Goal: Task Accomplishment & Management: Manage account settings

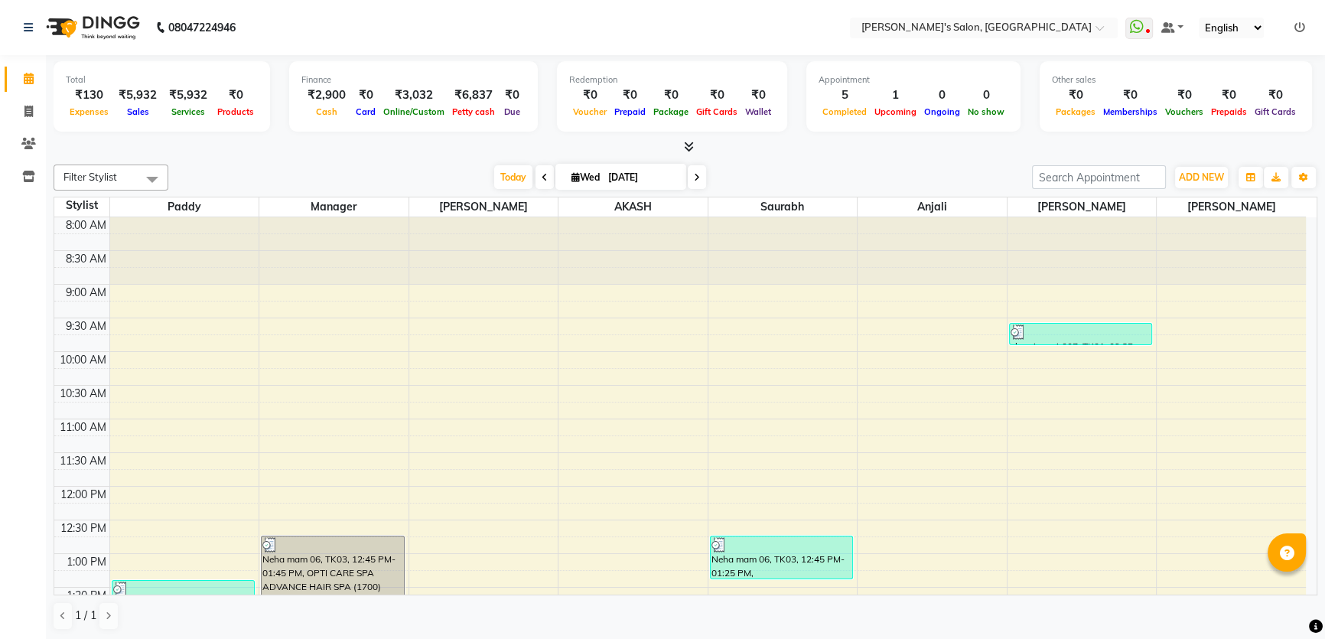
click at [690, 148] on icon at bounding box center [689, 146] width 10 height 11
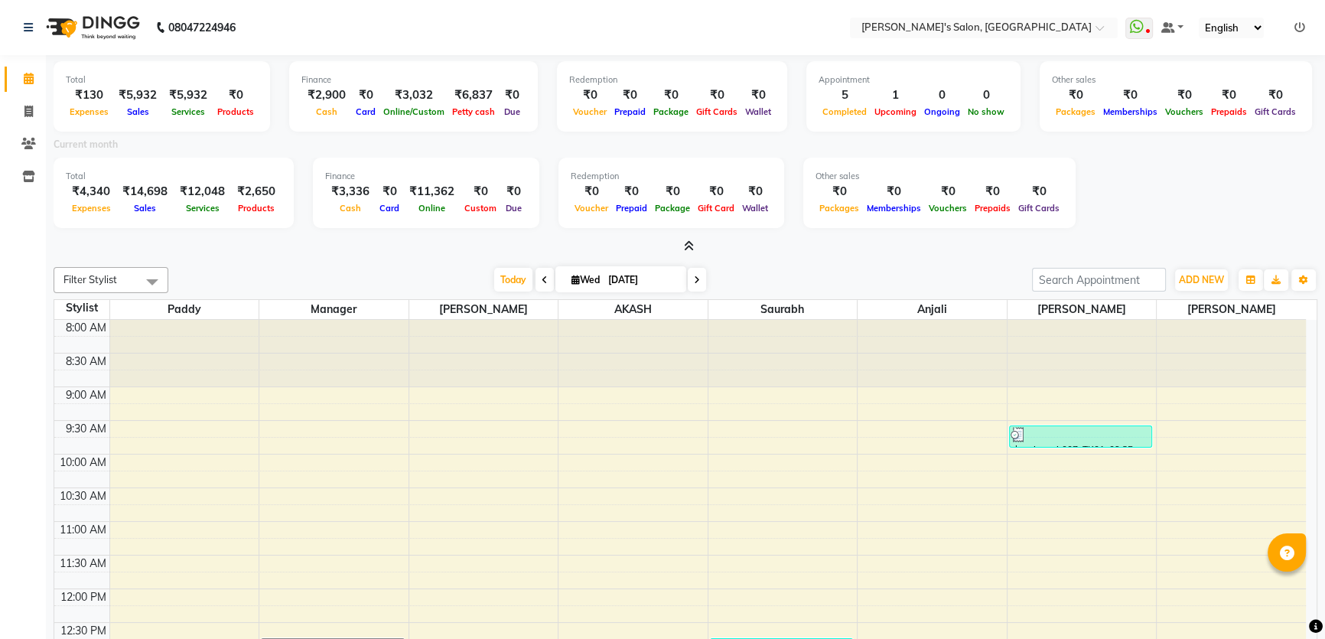
click at [687, 245] on icon at bounding box center [689, 245] width 10 height 11
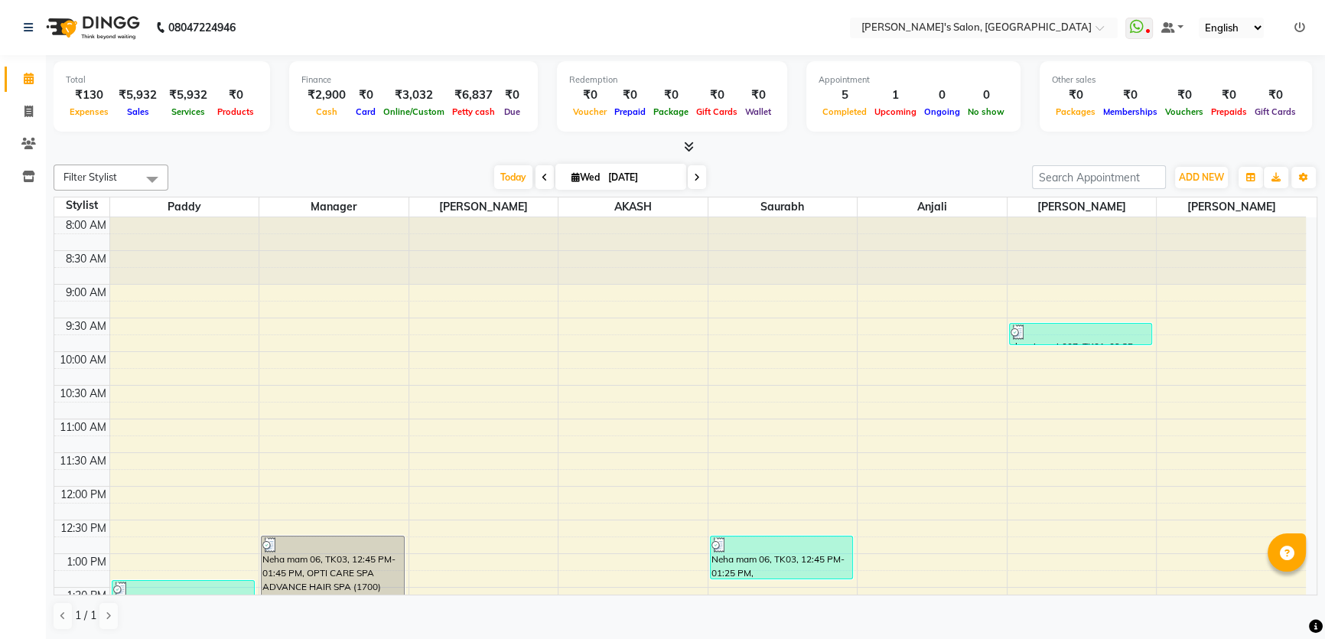
click at [690, 144] on icon at bounding box center [689, 146] width 10 height 11
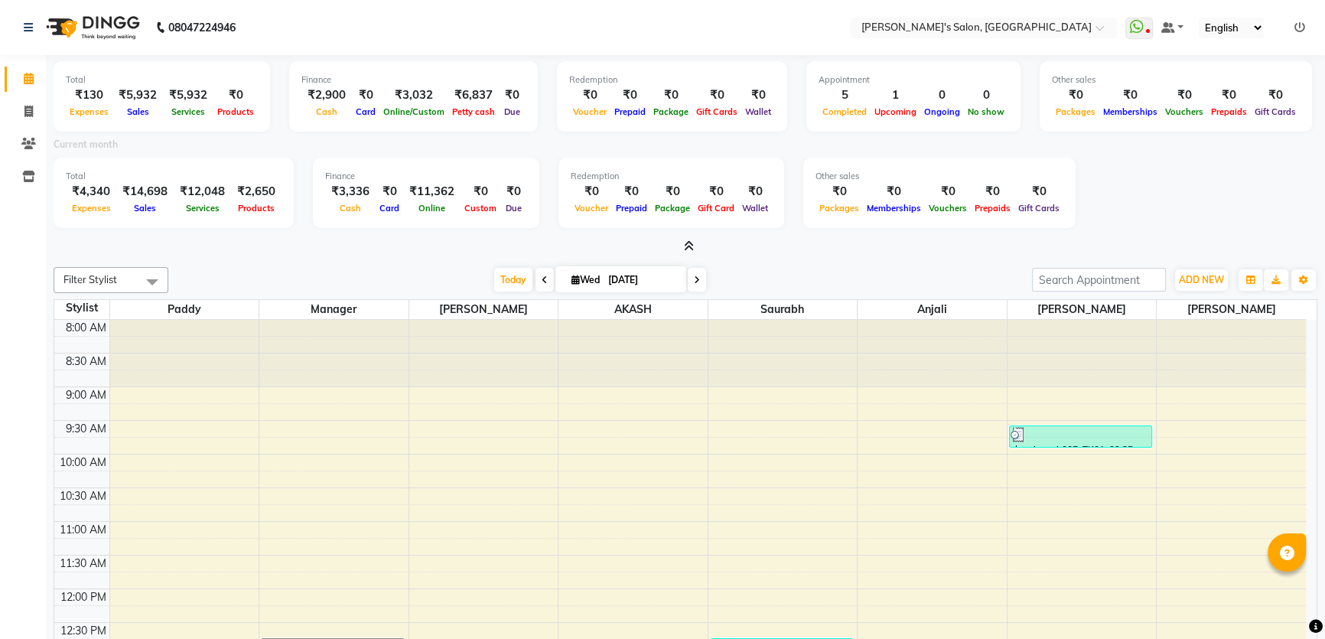
click at [688, 244] on icon at bounding box center [689, 245] width 10 height 11
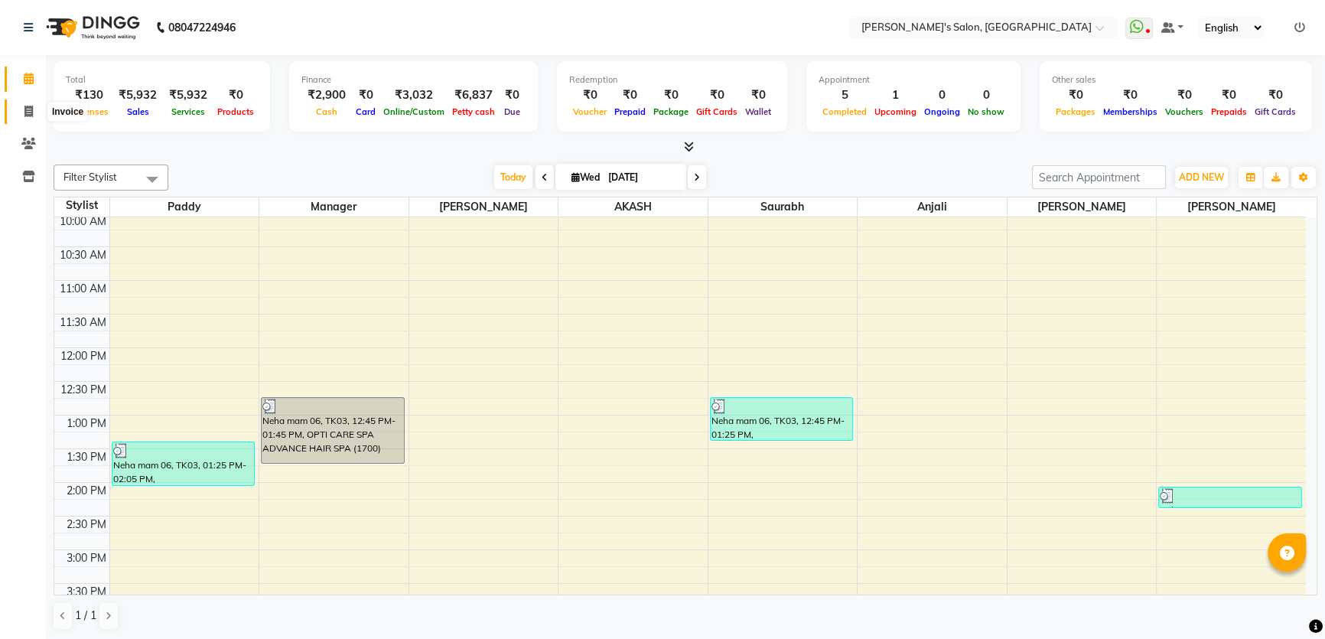
click at [22, 108] on span at bounding box center [28, 112] width 27 height 18
select select "service"
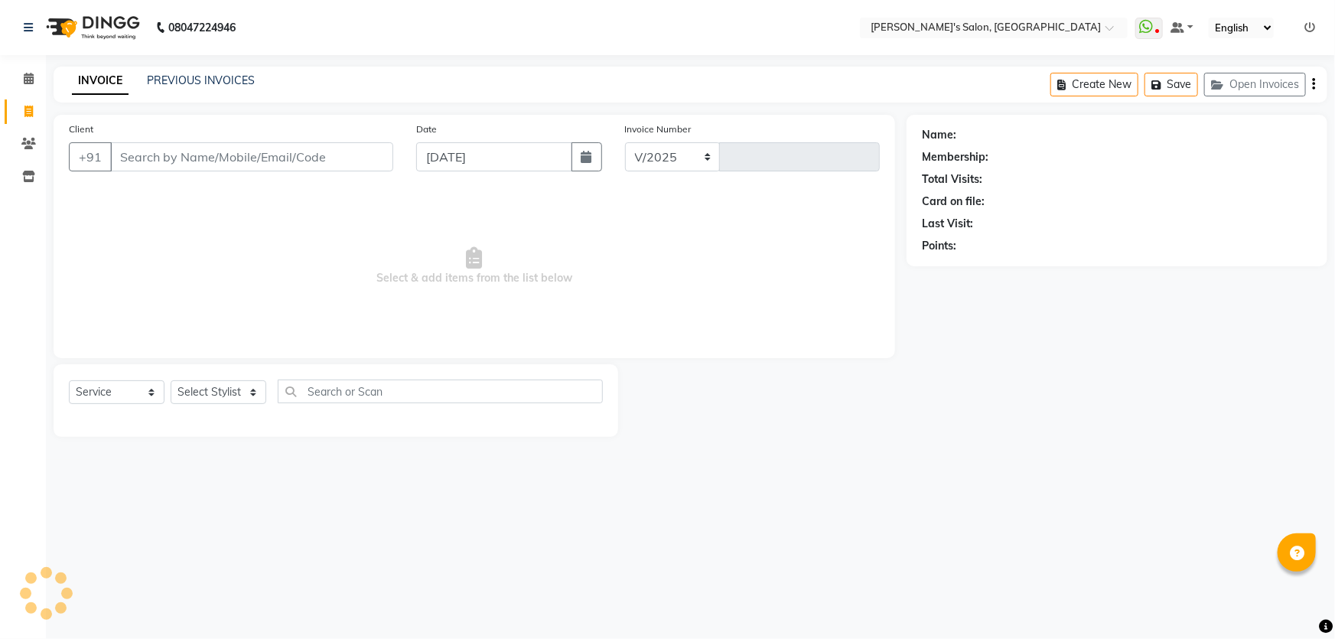
select select "7366"
type input "1266"
click at [252, 390] on select "Select Stylist" at bounding box center [219, 392] width 96 height 24
select select "67670"
click at [171, 380] on select "Select Stylist AKASH ANIL KONDHAMANGALE Anjali Manager [PERSON_NAME] [PERSON_NA…" at bounding box center [219, 392] width 96 height 24
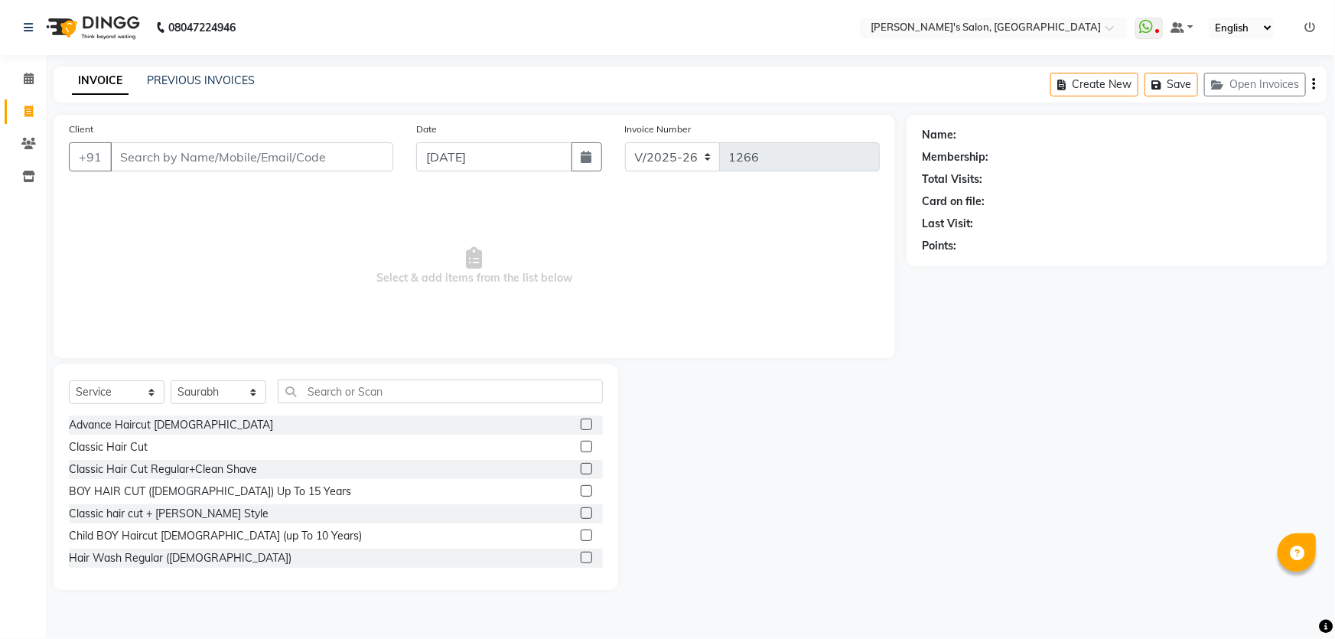
click at [581, 444] on label at bounding box center [586, 446] width 11 height 11
click at [581, 444] on input "checkbox" at bounding box center [586, 447] width 10 height 10
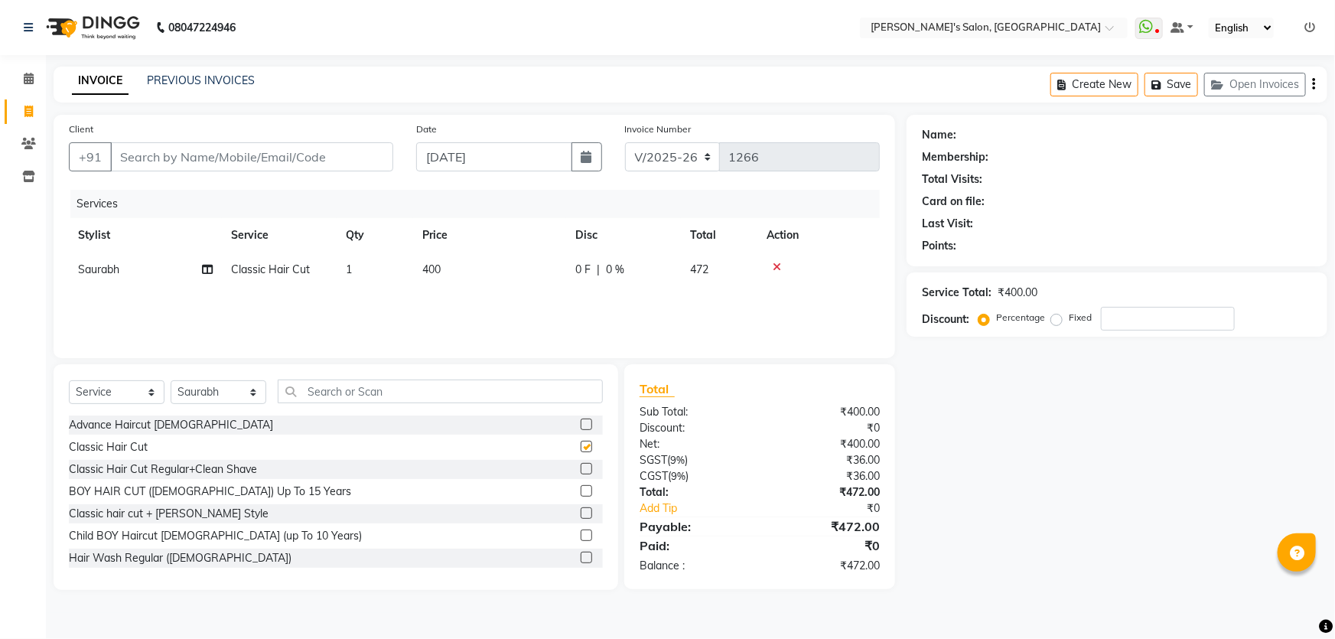
checkbox input "false"
click at [248, 394] on select "Select Stylist AKASH ANIL KONDHAMANGALE Anjali Manager [PERSON_NAME] [PERSON_NA…" at bounding box center [219, 392] width 96 height 24
select select "85546"
click at [171, 380] on select "Select Stylist AKASH ANIL KONDHAMANGALE Anjali Manager [PERSON_NAME] [PERSON_NA…" at bounding box center [219, 392] width 96 height 24
click at [313, 393] on input "text" at bounding box center [440, 392] width 325 height 24
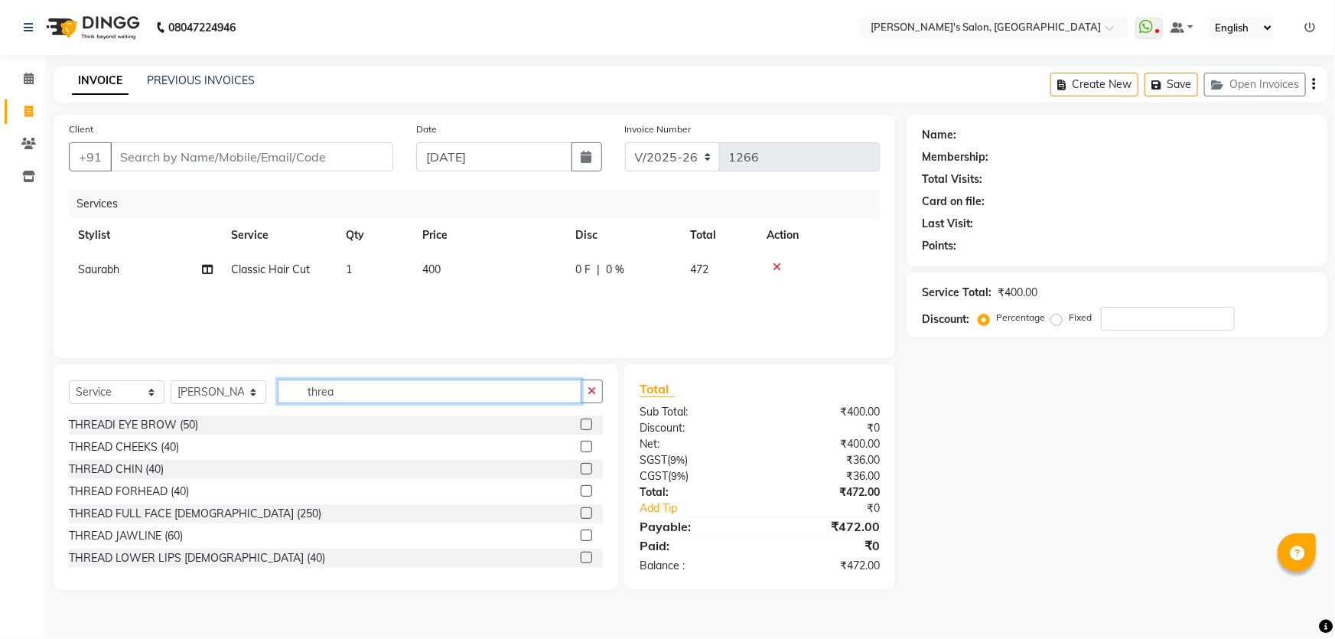
type input "threa"
click at [581, 422] on label at bounding box center [586, 424] width 11 height 11
click at [581, 422] on input "checkbox" at bounding box center [586, 425] width 10 height 10
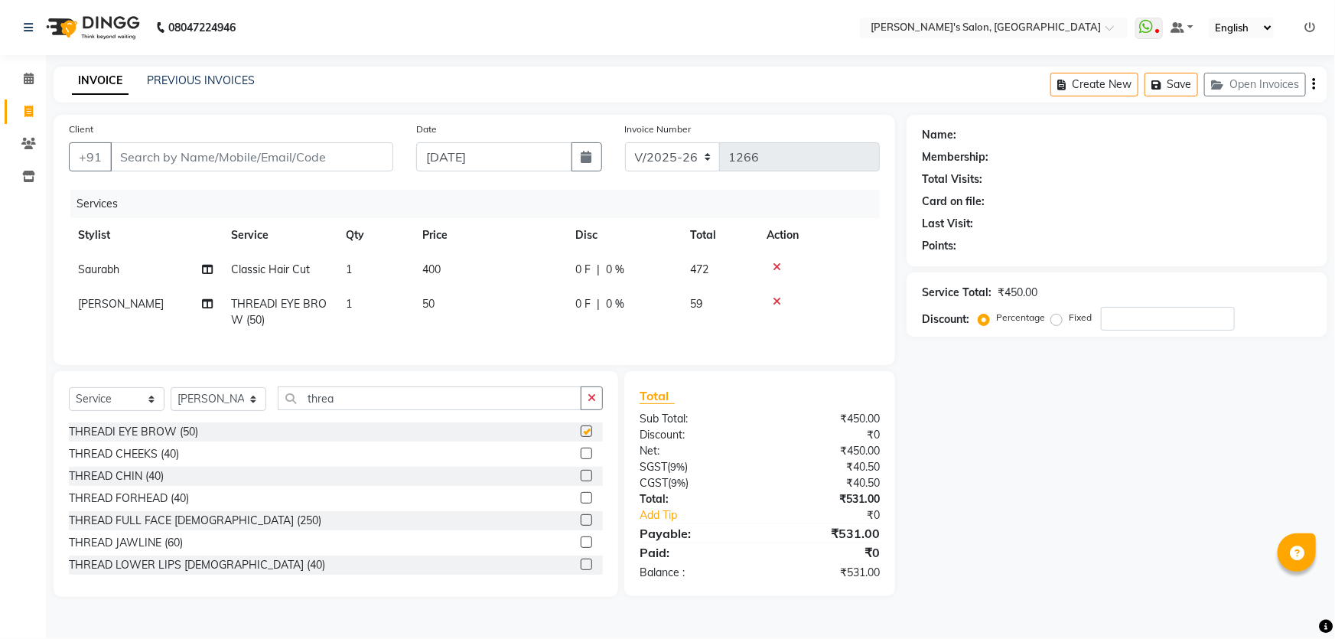
checkbox input "false"
click at [442, 273] on td "400" at bounding box center [489, 270] width 153 height 34
select select "67670"
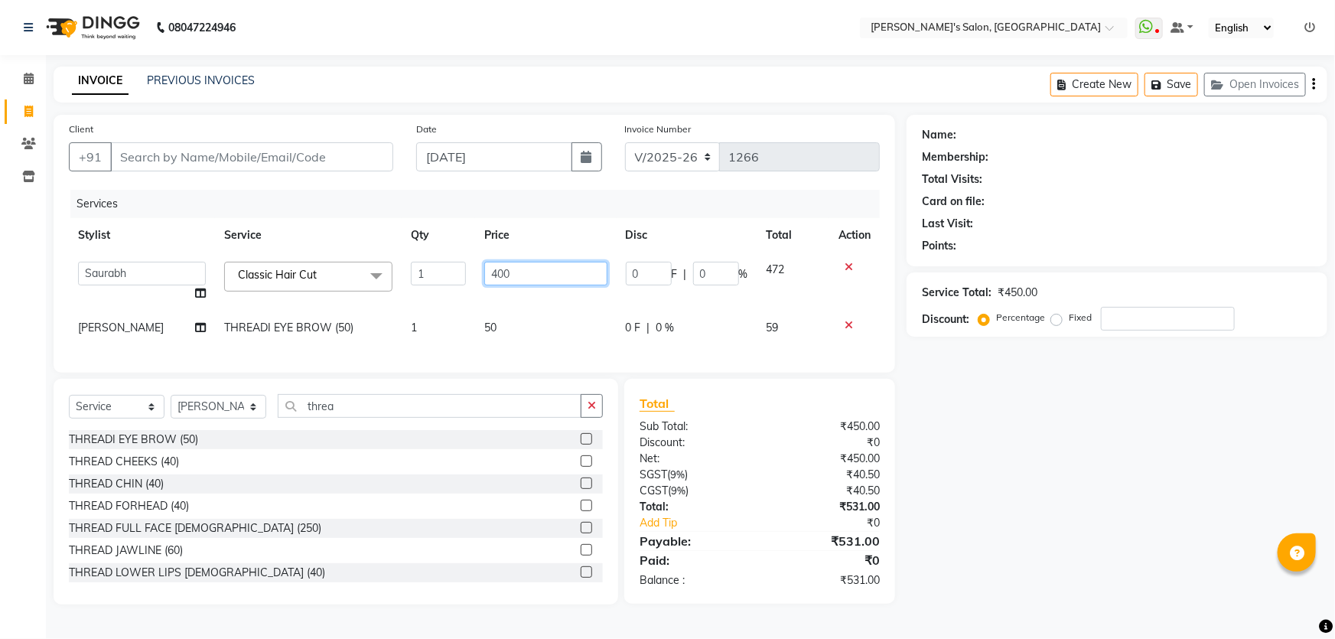
click at [526, 274] on input "400" at bounding box center [545, 274] width 122 height 24
type input "4"
type input "700"
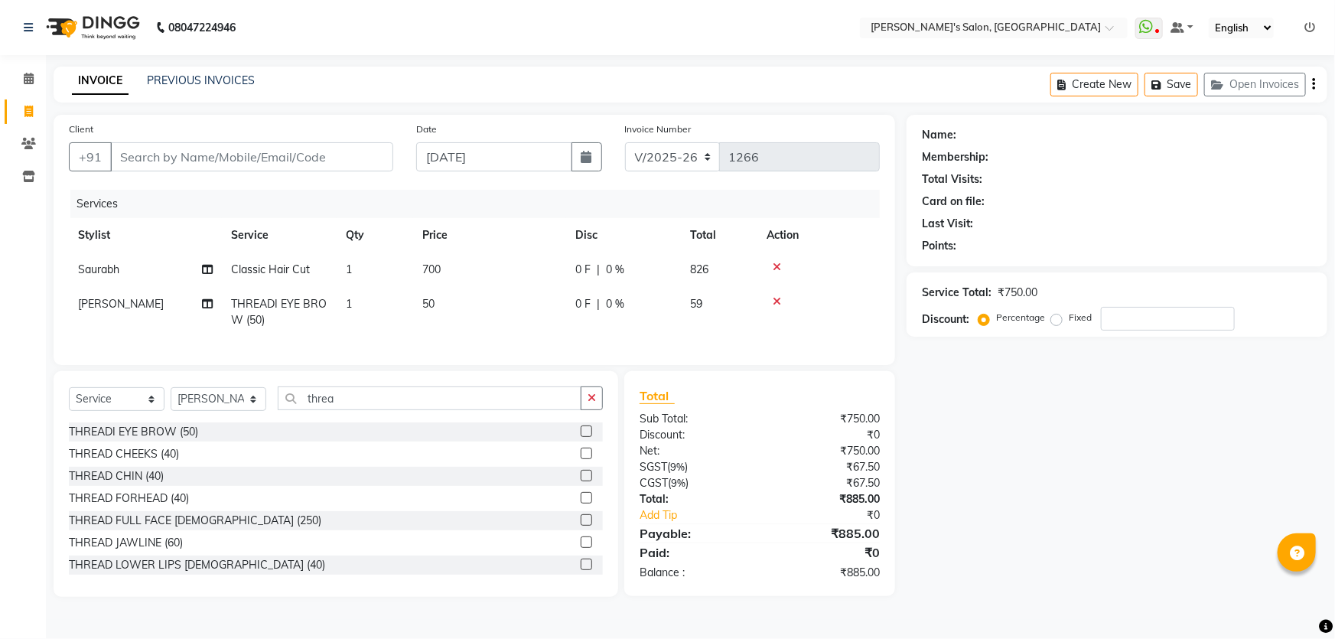
click at [1207, 478] on div "Name: Membership: Total Visits: Card on file: Last Visit: Points: Service Total…" at bounding box center [1123, 356] width 432 height 482
click at [216, 157] on input "Client" at bounding box center [251, 156] width 283 height 29
type input "9"
type input "0"
type input "9915470309"
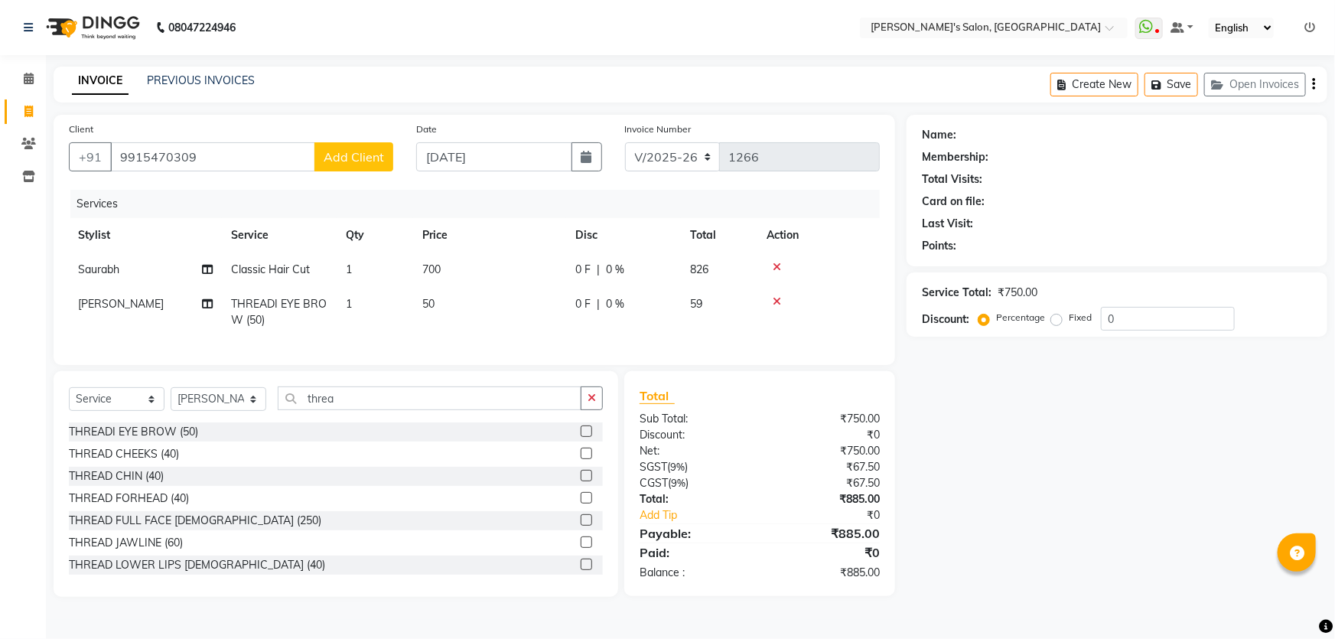
click at [354, 161] on span "Add Client" at bounding box center [354, 156] width 60 height 15
select select "22"
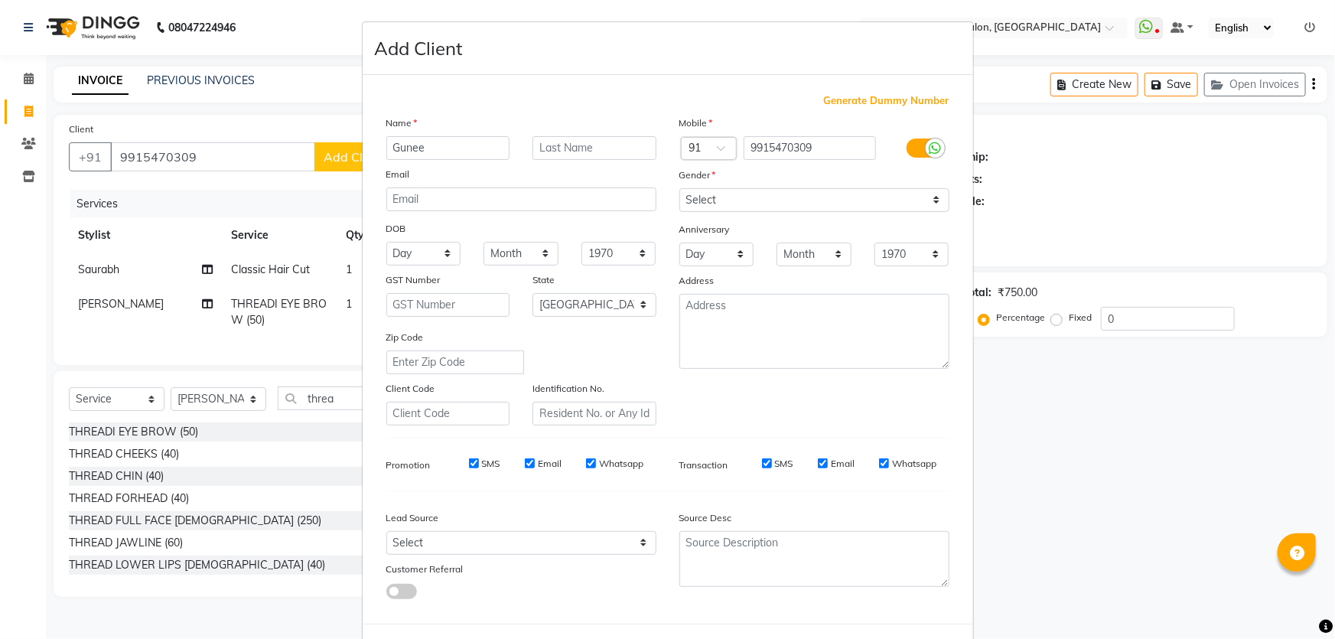
type input "Gunee"
click at [575, 146] on input "text" at bounding box center [595, 148] width 124 height 24
type input "mam 06"
click at [685, 204] on select "Select [DEMOGRAPHIC_DATA] [DEMOGRAPHIC_DATA] Other Prefer Not To Say" at bounding box center [815, 200] width 270 height 24
select select "[DEMOGRAPHIC_DATA]"
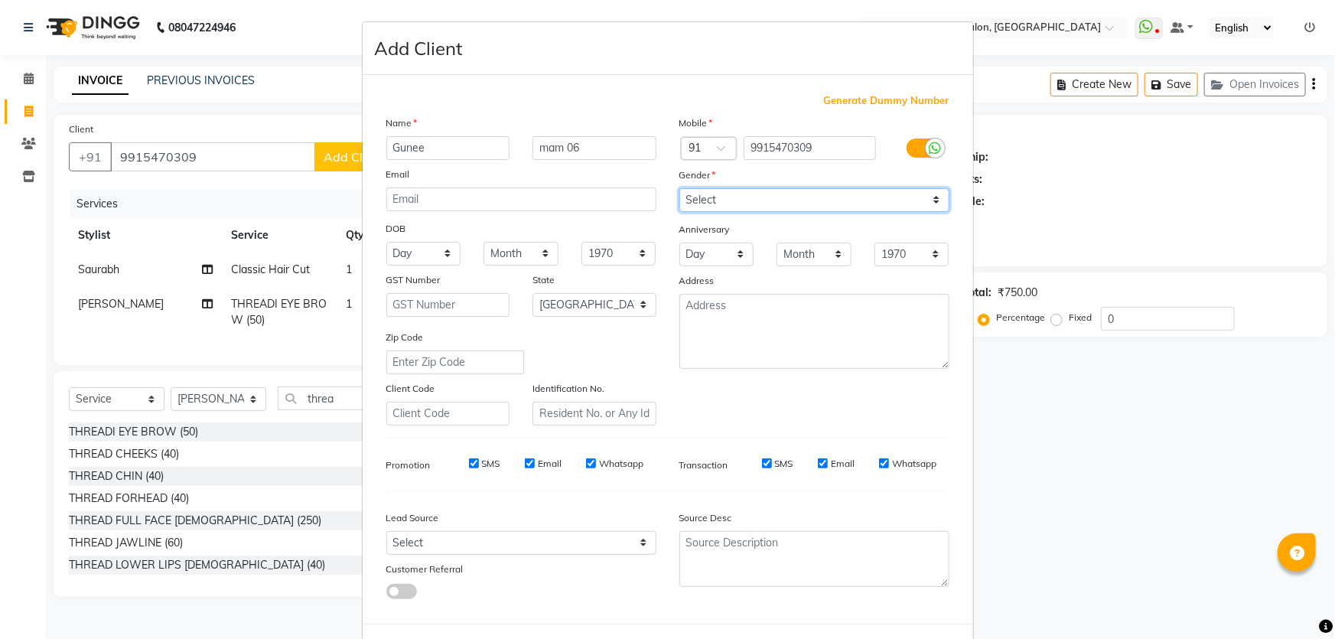
click at [680, 188] on select "Select [DEMOGRAPHIC_DATA] [DEMOGRAPHIC_DATA] Other Prefer Not To Say" at bounding box center [815, 200] width 270 height 24
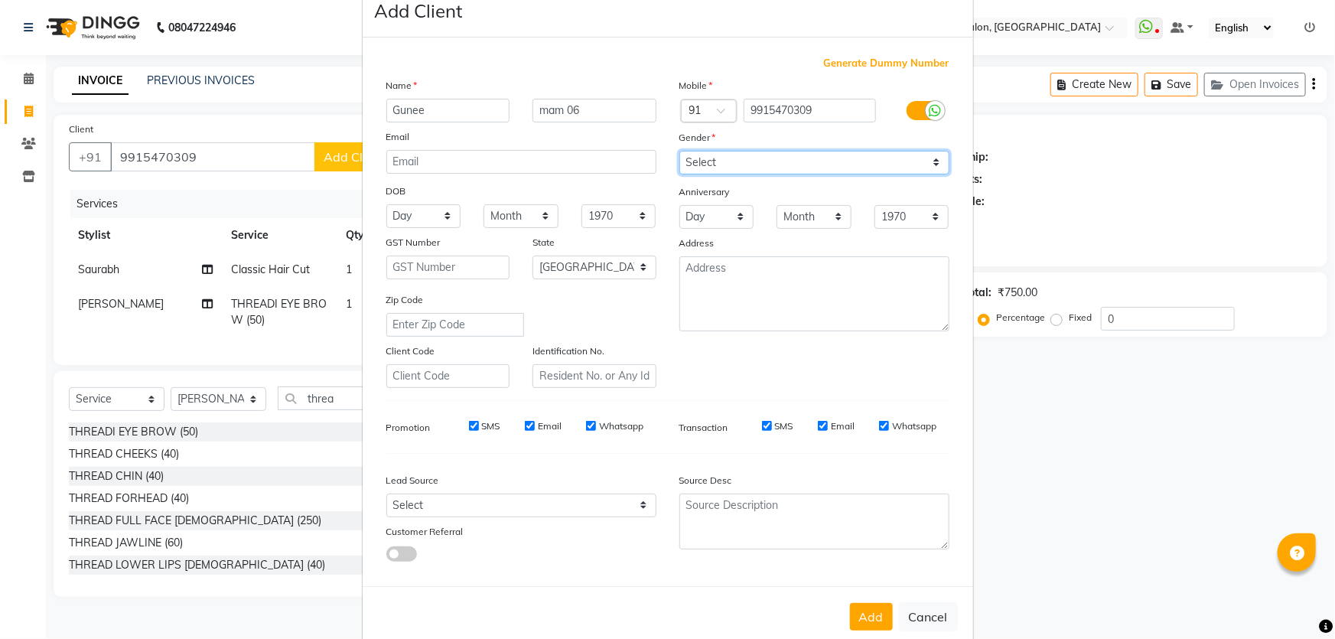
scroll to position [71, 0]
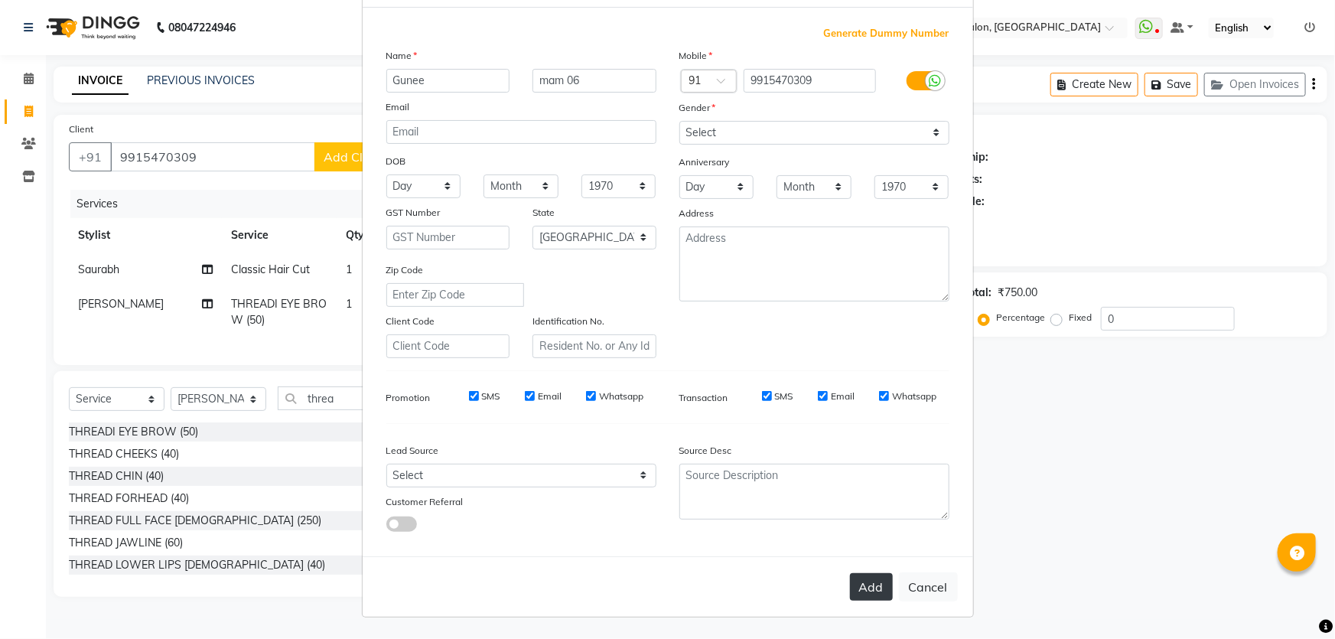
click at [861, 579] on button "Add" at bounding box center [871, 587] width 43 height 28
type input "99******09"
select select
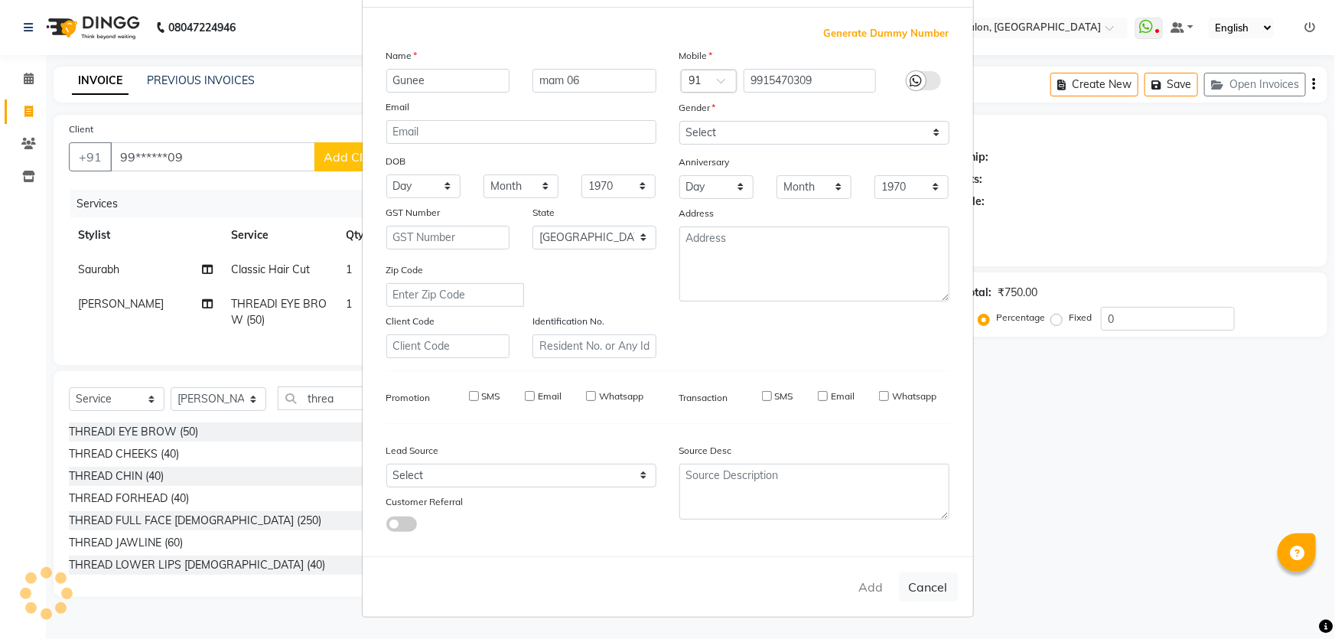
select select "null"
select select
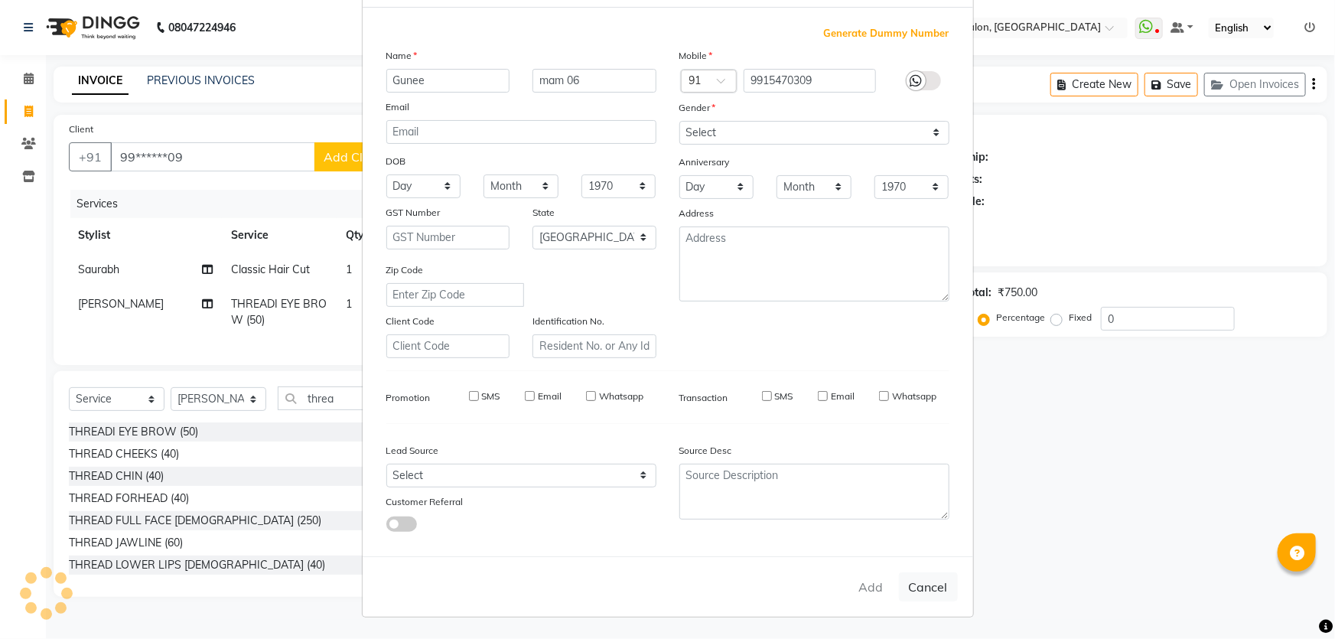
checkbox input "false"
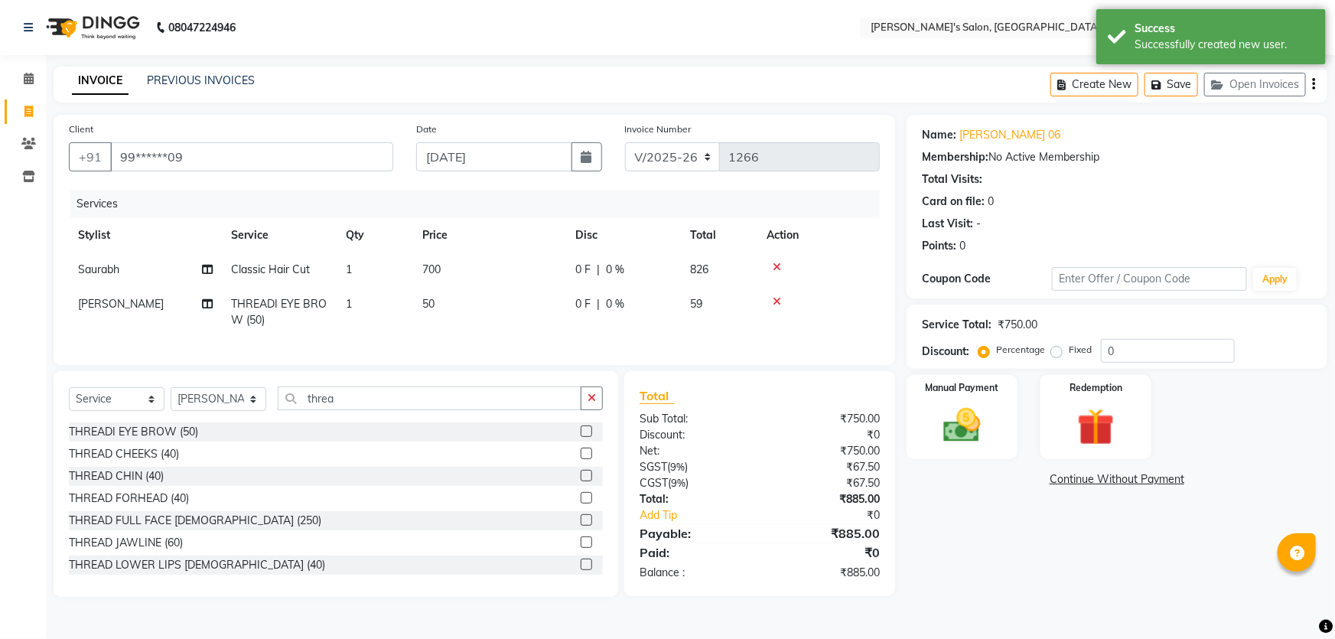
click at [467, 276] on td "700" at bounding box center [489, 270] width 153 height 34
select select "67670"
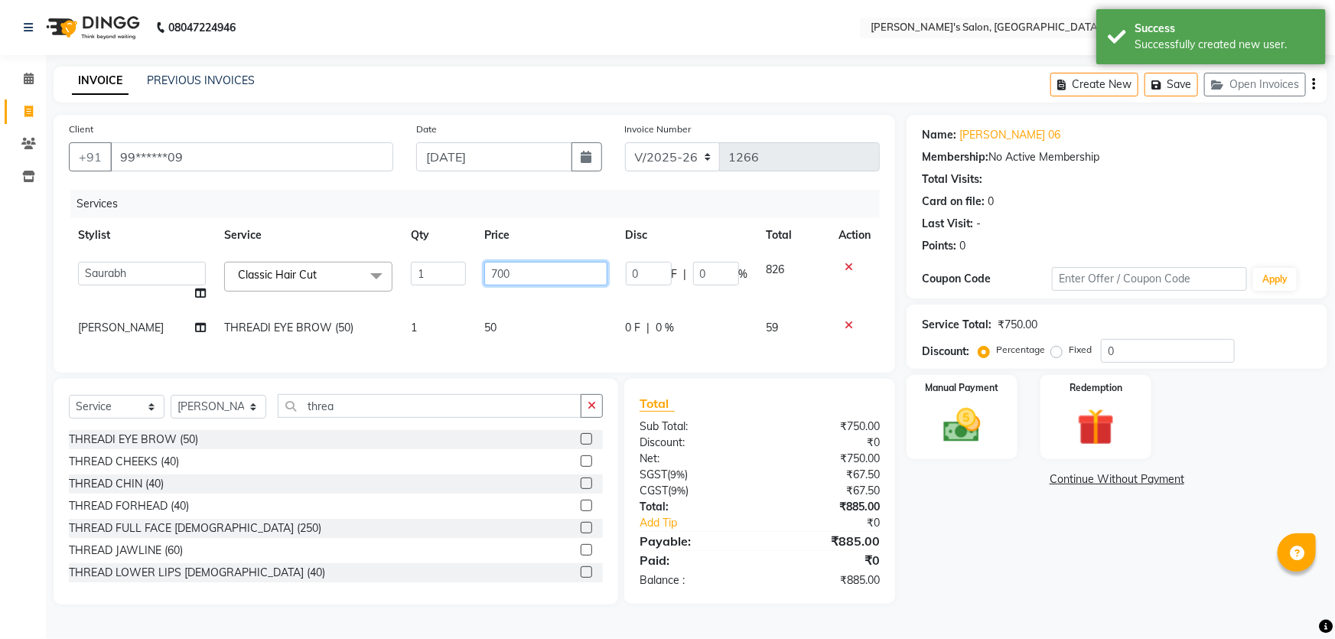
click at [530, 279] on input "700" at bounding box center [545, 274] width 122 height 24
type input "750"
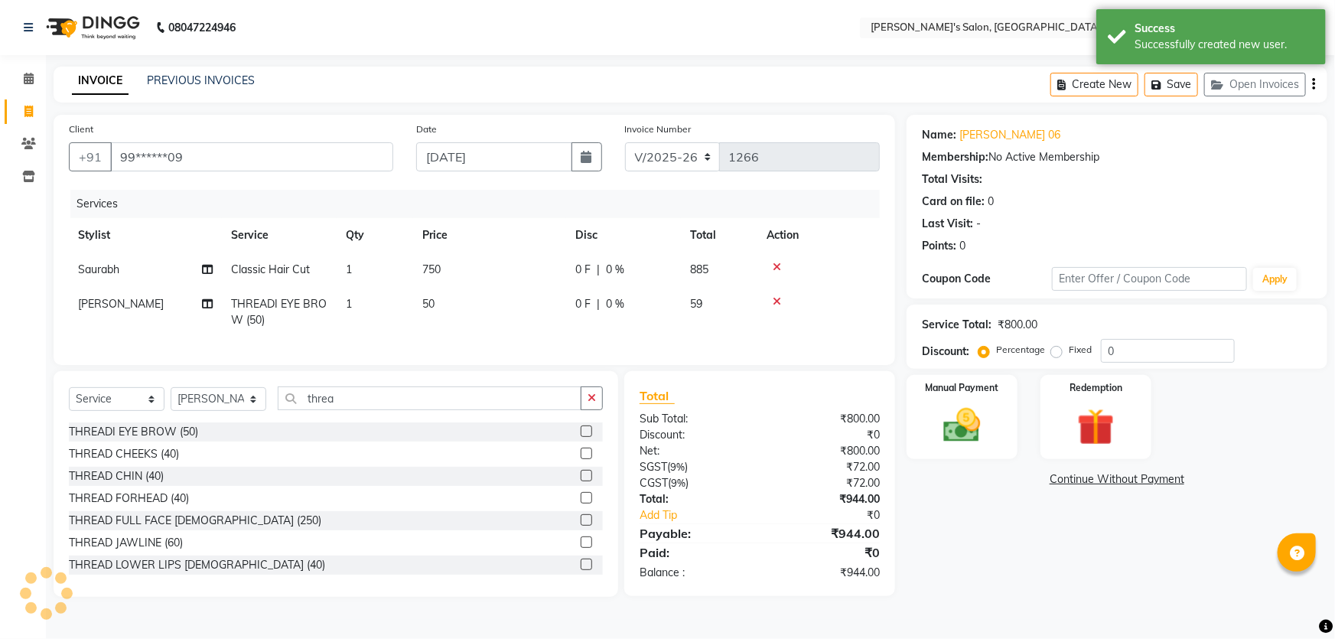
click at [964, 584] on div "Name: [PERSON_NAME] 06 Membership: No Active Membership Total Visits: Card on f…" at bounding box center [1123, 356] width 432 height 482
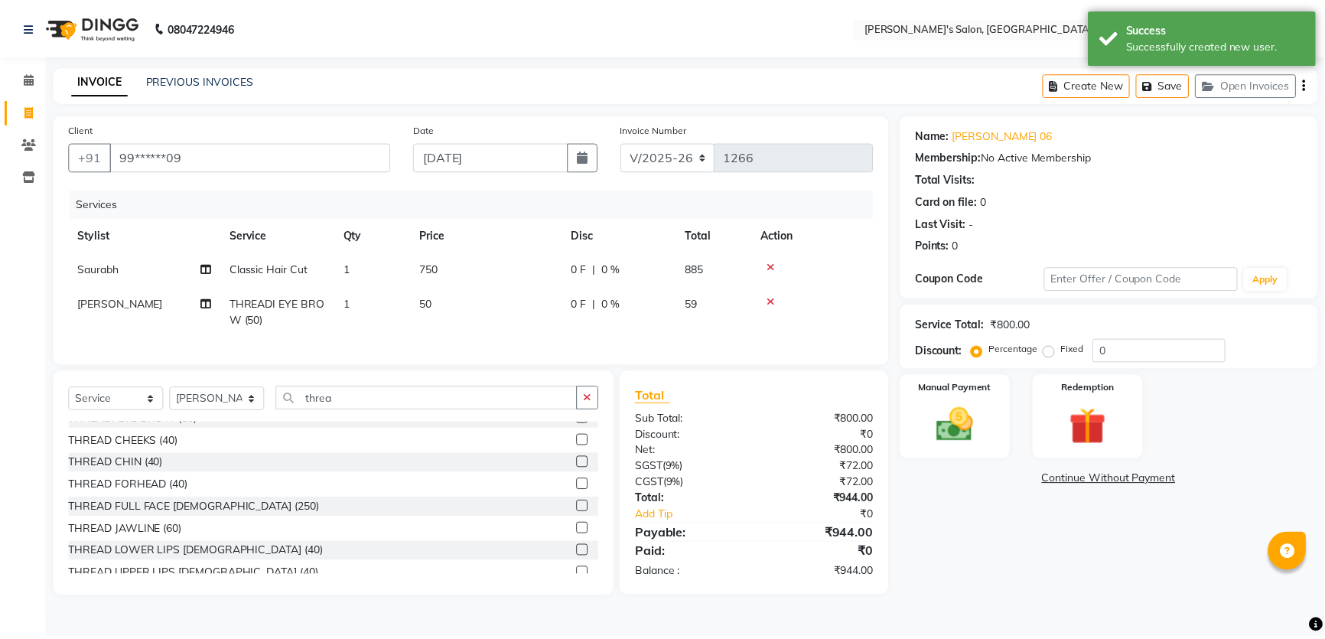
scroll to position [24, 0]
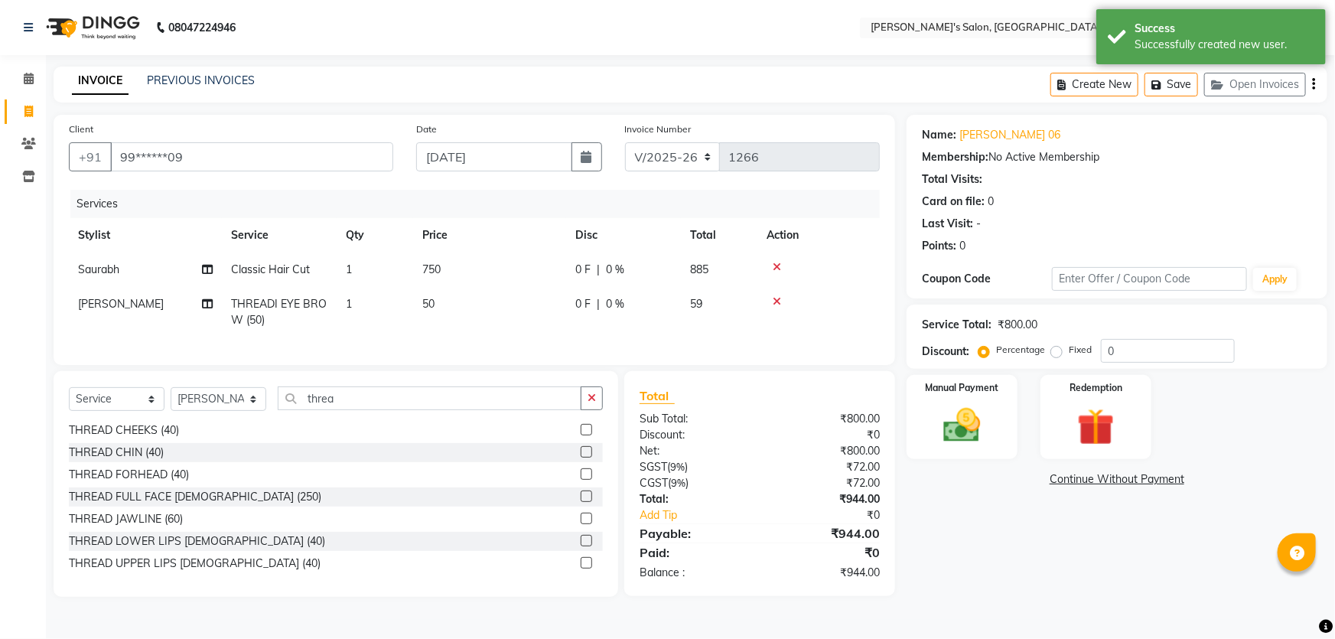
click at [581, 569] on label at bounding box center [586, 562] width 11 height 11
click at [581, 569] on input "checkbox" at bounding box center [586, 564] width 10 height 10
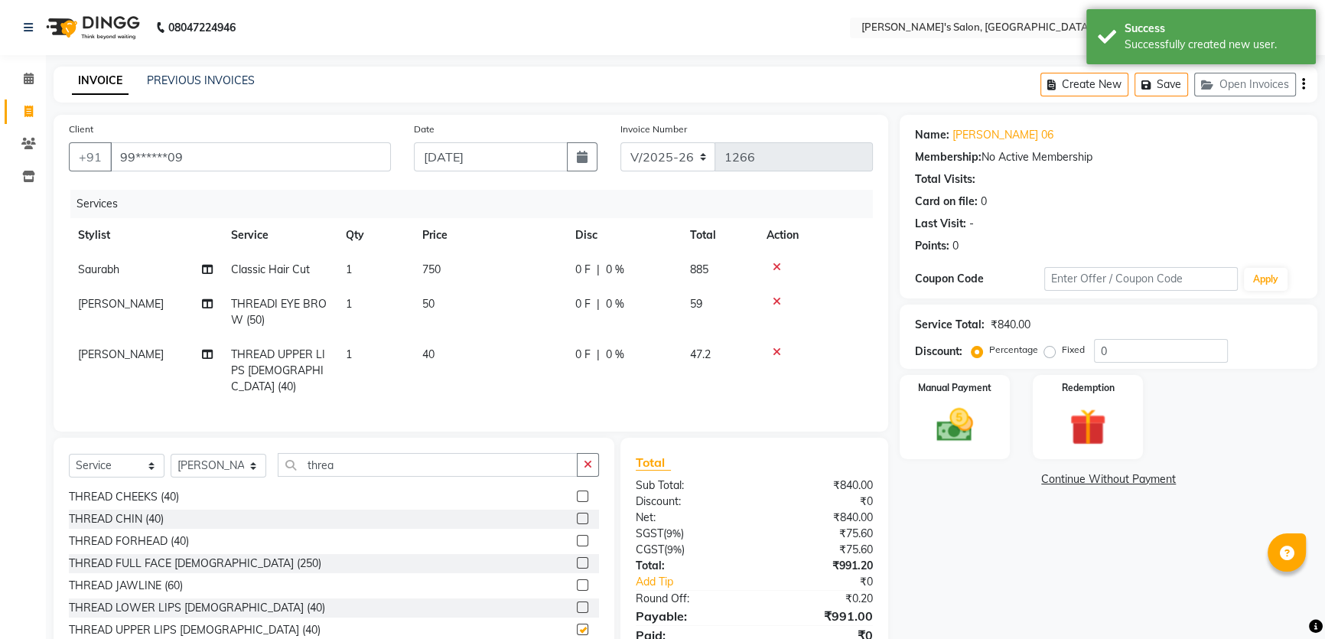
checkbox input "false"
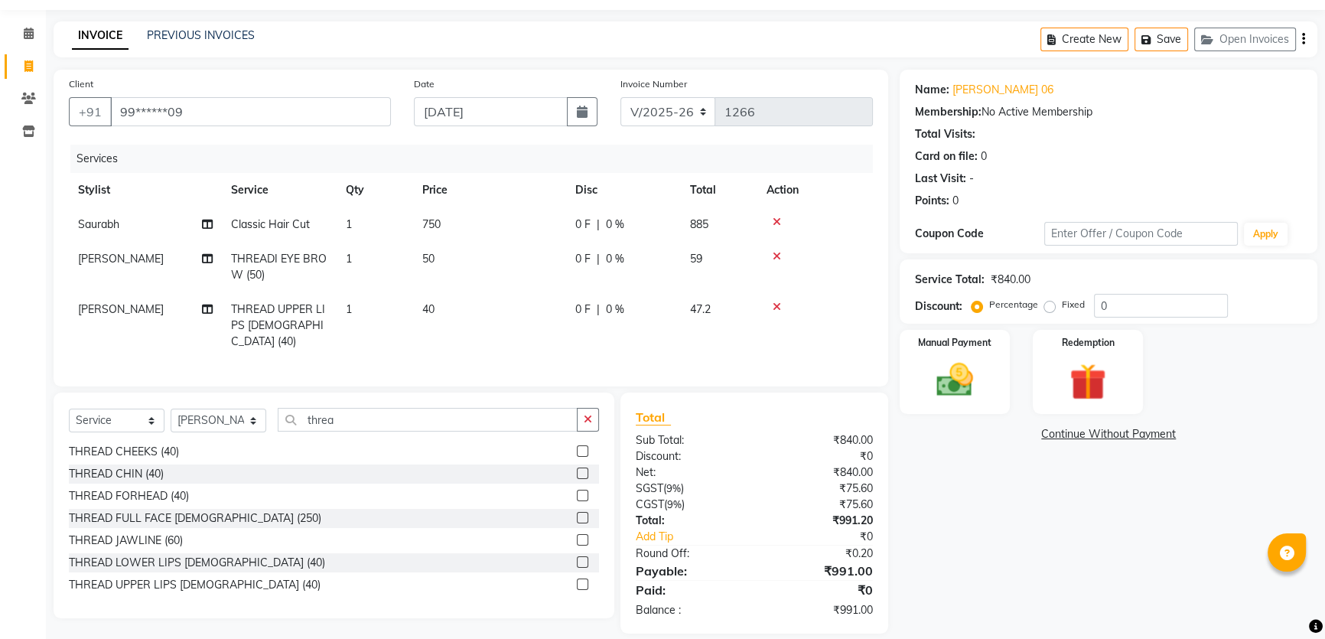
scroll to position [57, 0]
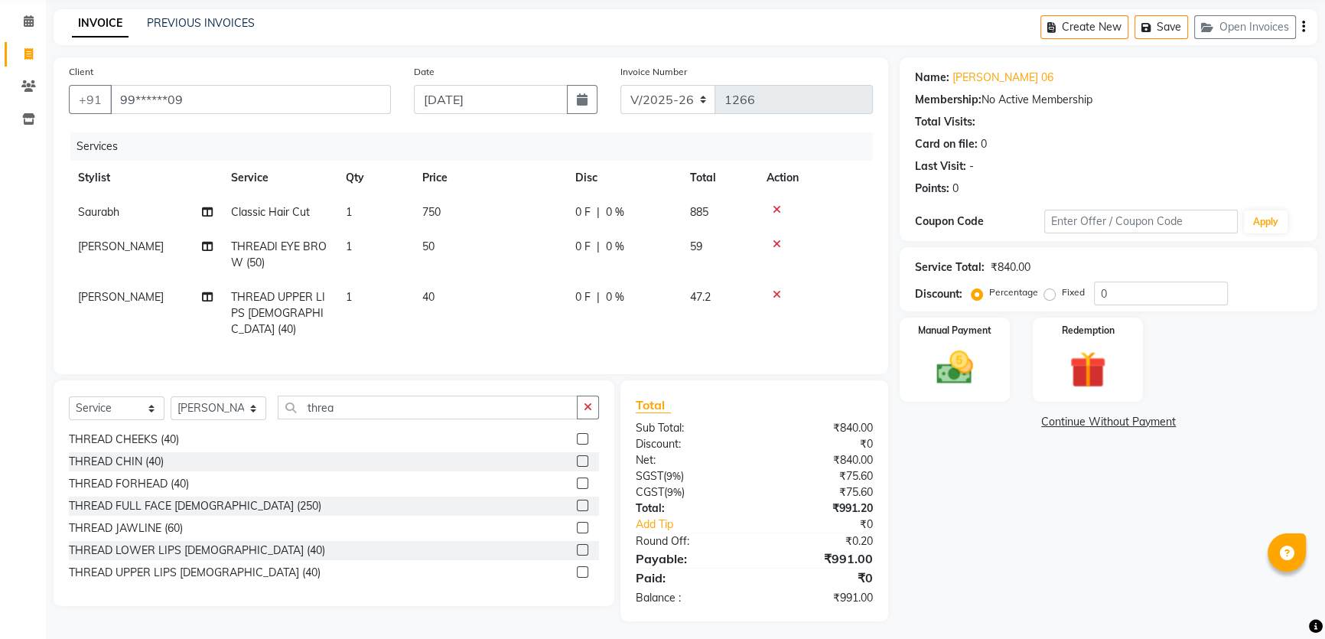
click at [999, 518] on div "Name: [PERSON_NAME] 06 Membership: No Active Membership Total Visits: Card on f…" at bounding box center [1114, 339] width 429 height 564
click at [957, 368] on img at bounding box center [955, 368] width 62 height 44
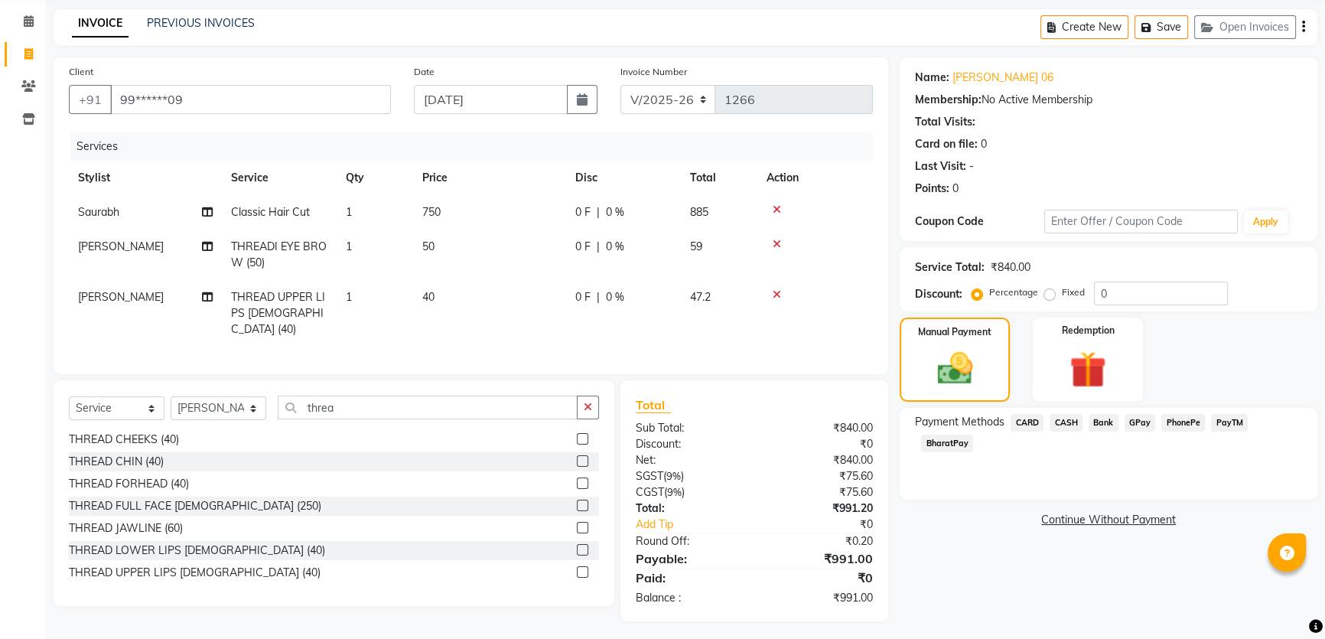
click at [1229, 425] on span "PayTM" at bounding box center [1229, 423] width 37 height 18
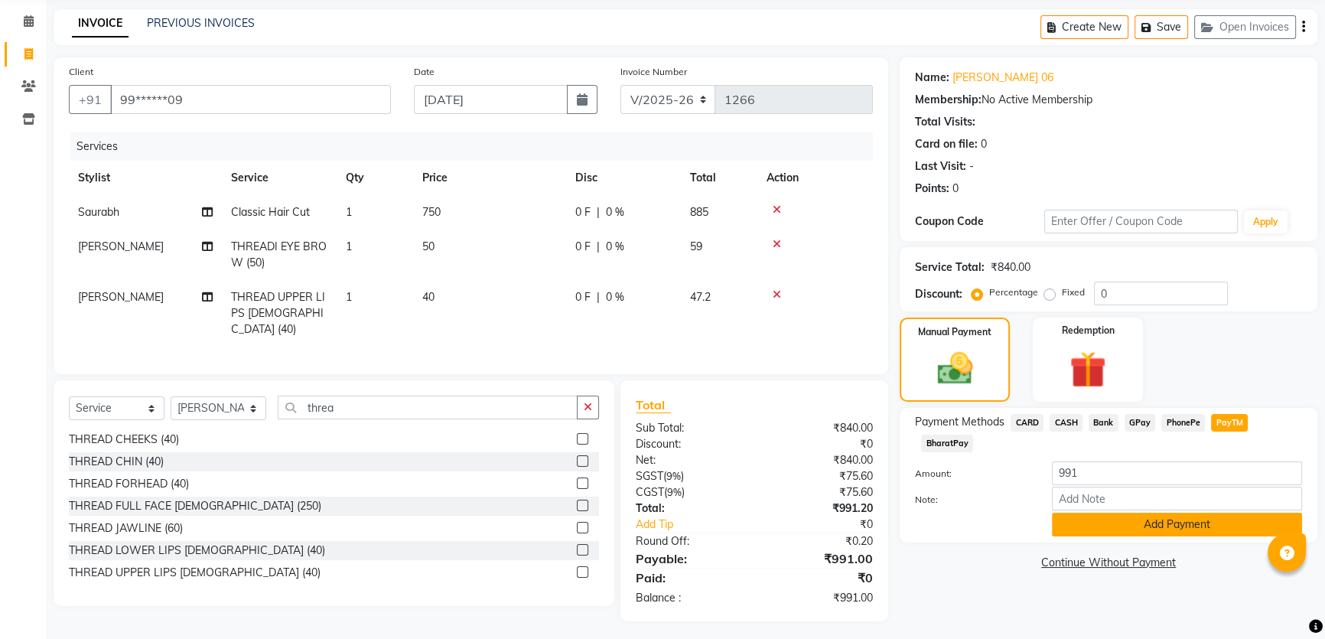
click at [1102, 520] on button "Add Payment" at bounding box center [1177, 525] width 250 height 24
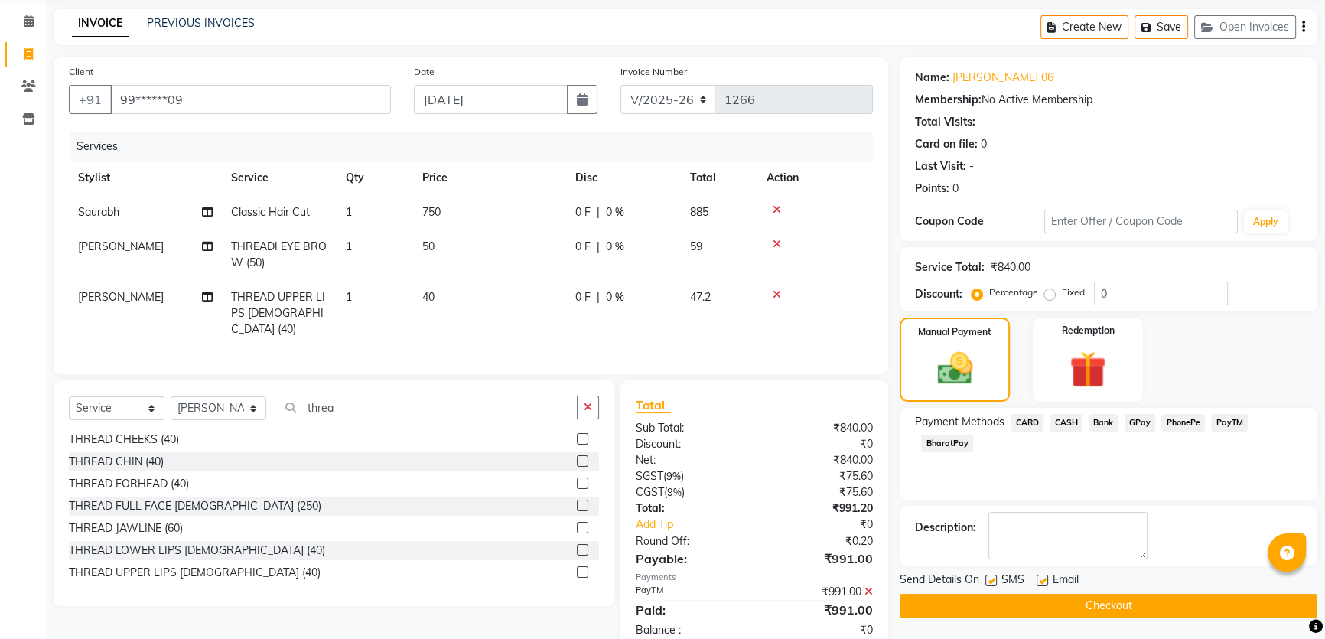
scroll to position [90, 0]
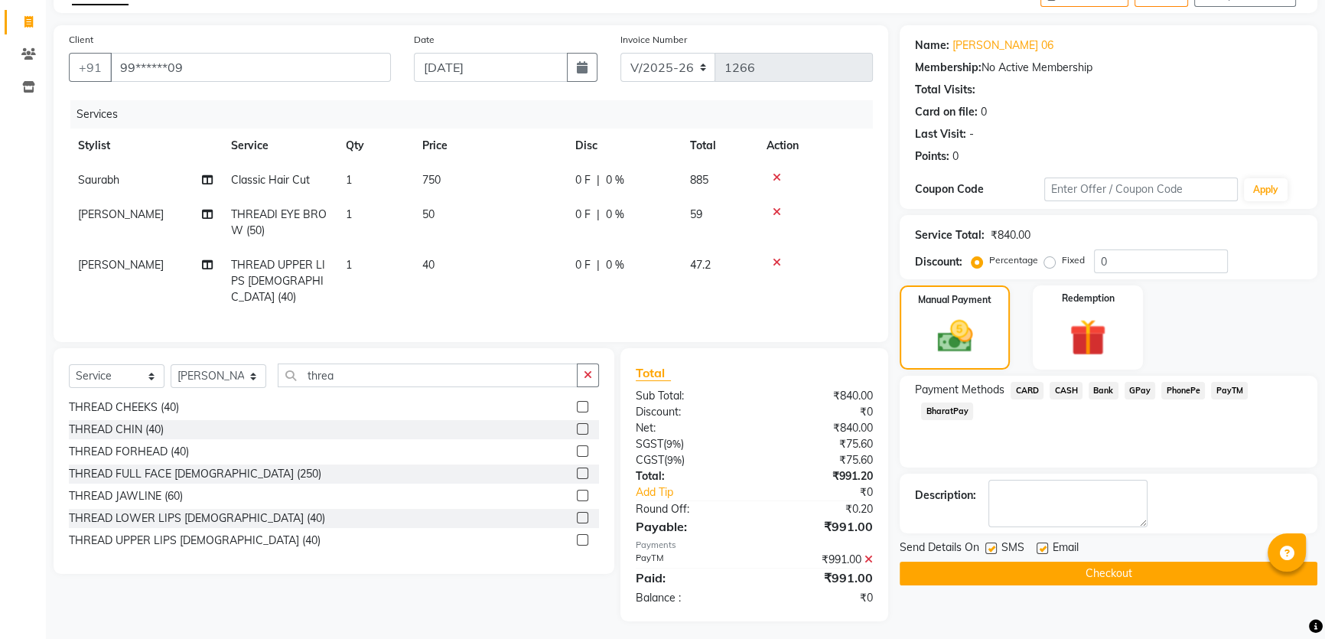
click at [1052, 573] on button "Checkout" at bounding box center [1109, 574] width 418 height 24
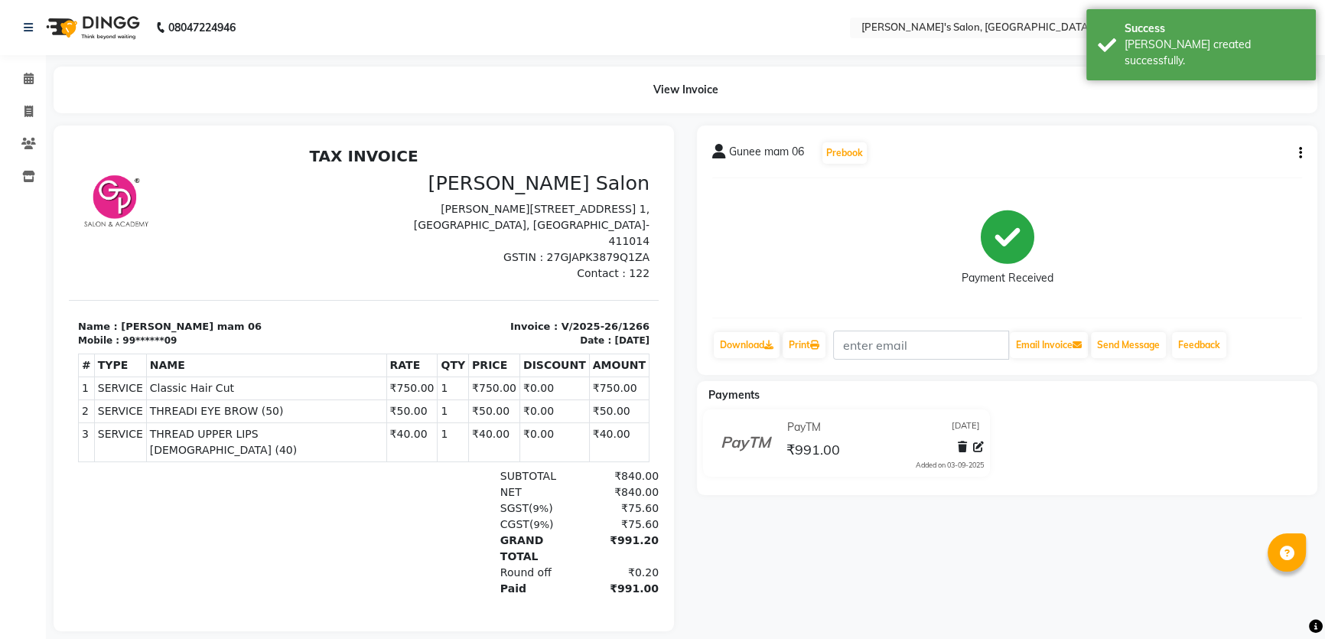
click at [1302, 154] on div "Gunee mam 06 Prebook Payment Received Download Print Email Invoice Send Message…" at bounding box center [1007, 250] width 621 height 249
click at [880, 343] on input "text" at bounding box center [921, 345] width 176 height 29
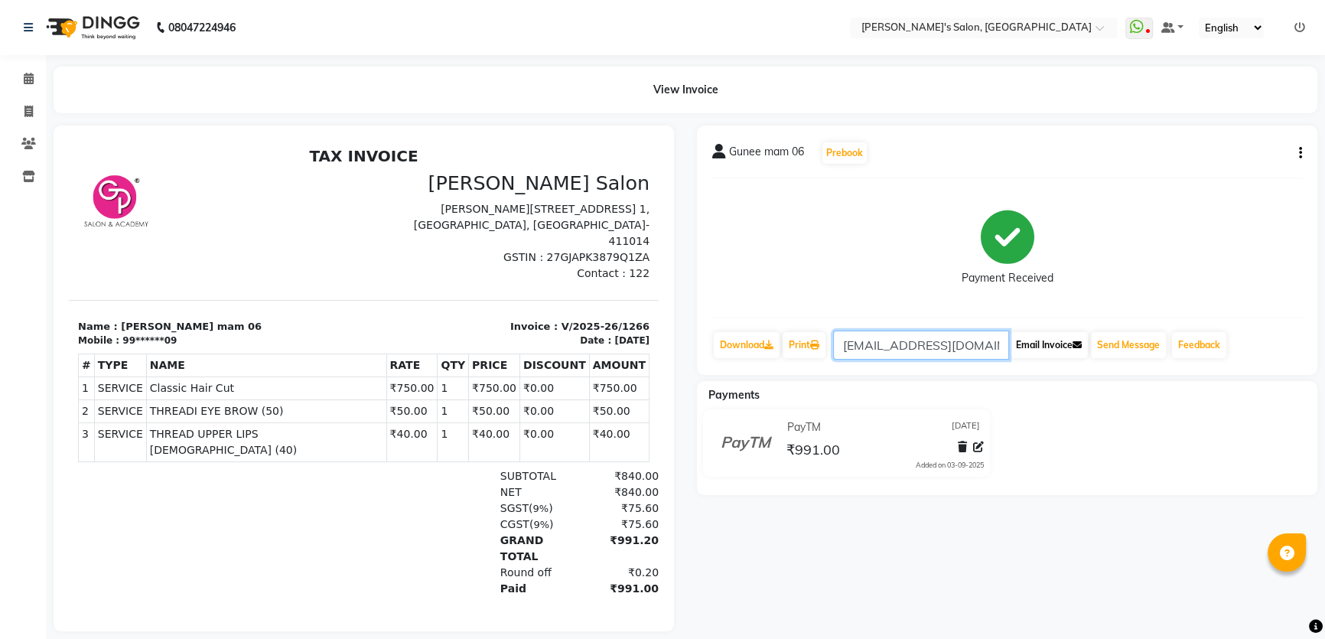
type input "[EMAIL_ADDRESS][DOMAIN_NAME]"
click at [1065, 343] on button "Email Invoice" at bounding box center [1049, 345] width 78 height 26
drag, startPoint x: 953, startPoint y: 347, endPoint x: 846, endPoint y: 348, distance: 106.4
click at [846, 348] on input "[EMAIL_ADDRESS][DOMAIN_NAME]" at bounding box center [921, 345] width 176 height 29
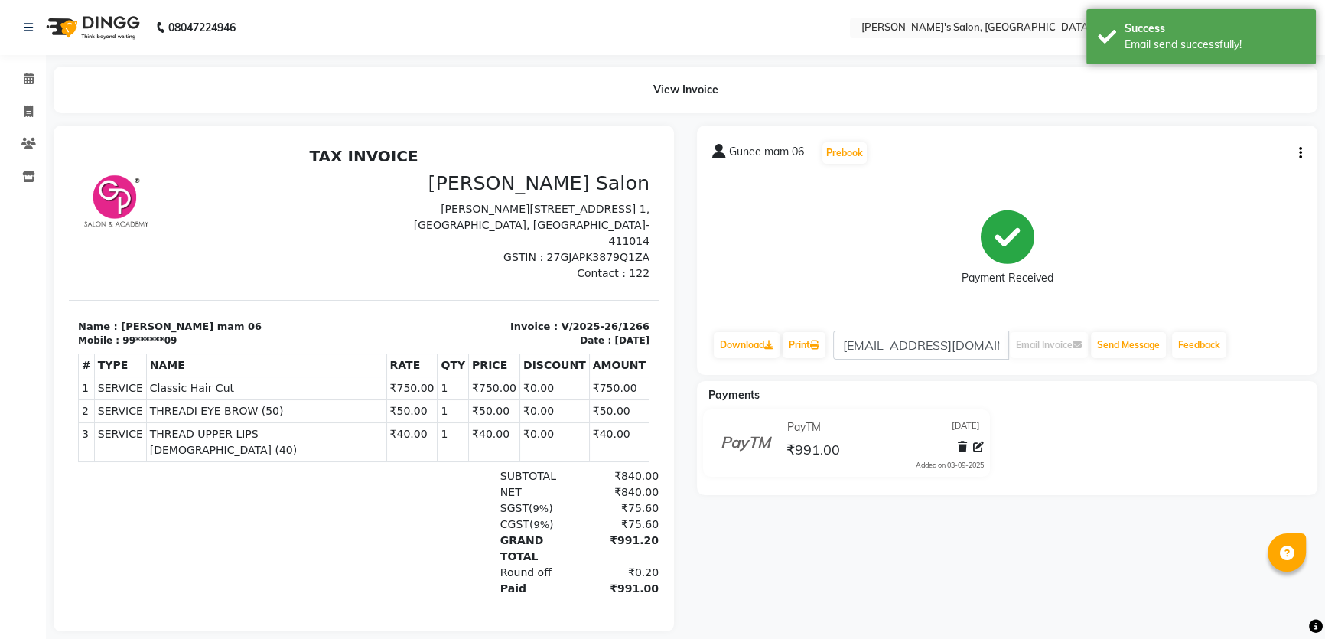
click at [1301, 154] on icon "button" at bounding box center [1300, 153] width 3 height 1
click at [1220, 222] on div "Payment Received" at bounding box center [1007, 248] width 590 height 115
click at [28, 141] on icon at bounding box center [28, 143] width 15 height 11
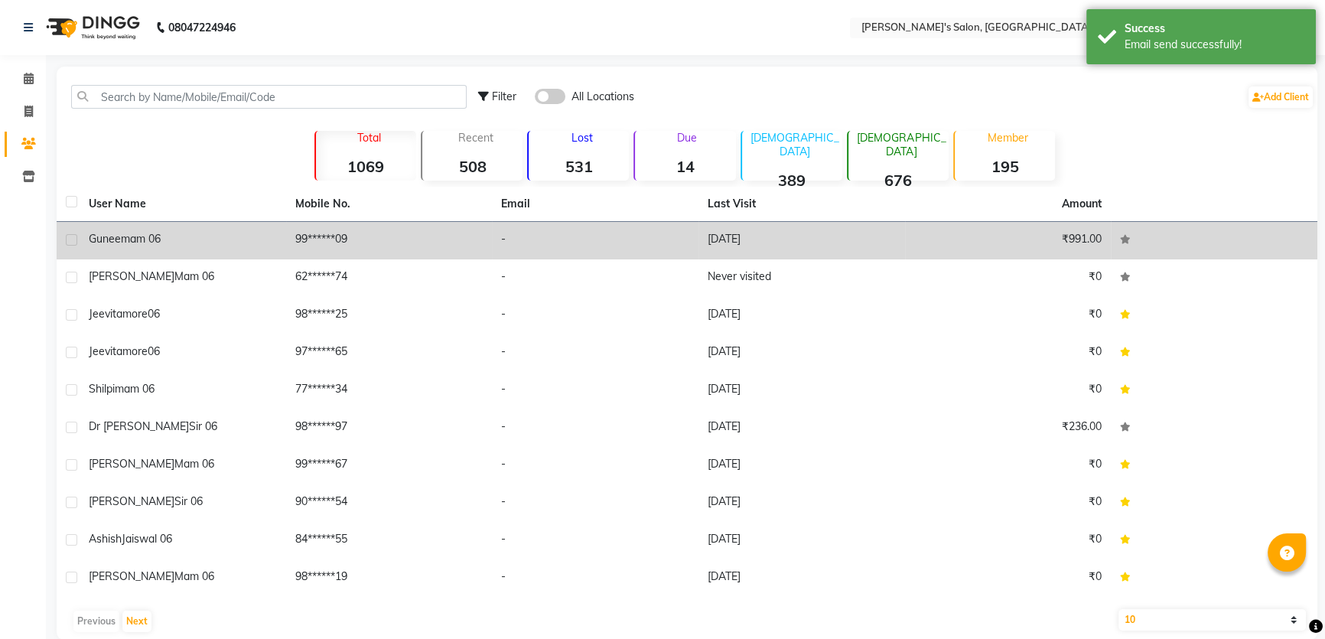
click at [562, 232] on td "-" at bounding box center [595, 240] width 207 height 37
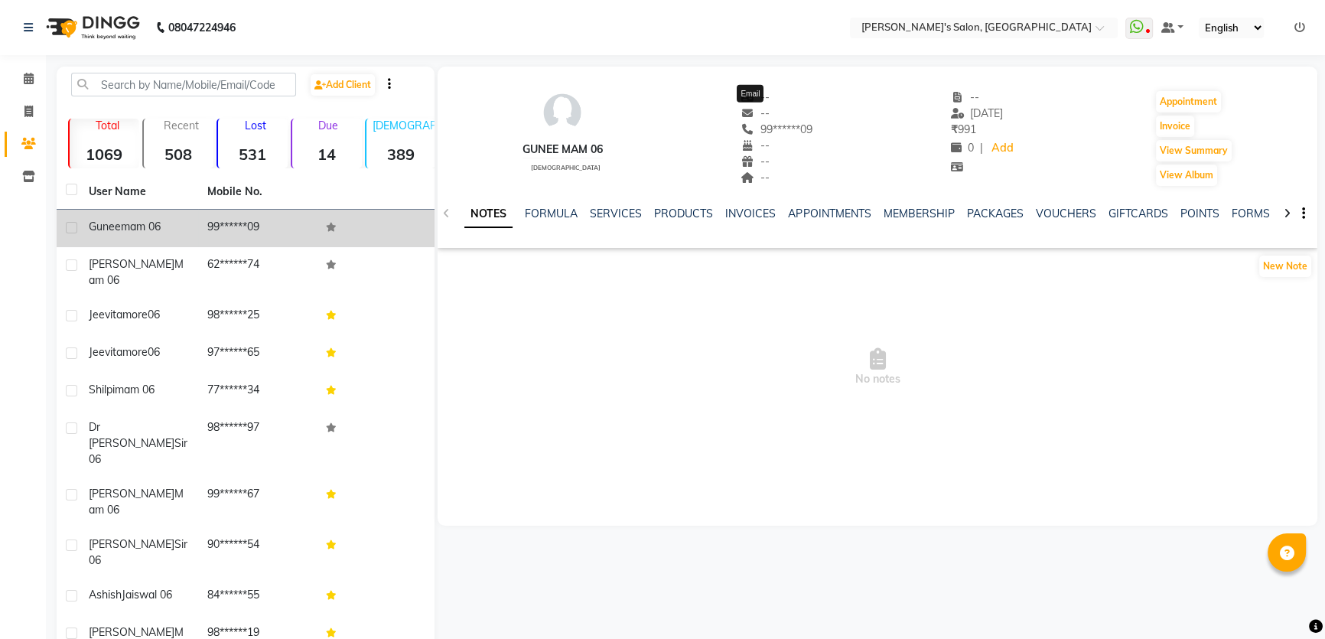
click at [742, 112] on icon at bounding box center [748, 113] width 14 height 11
click at [758, 112] on span "--" at bounding box center [755, 113] width 29 height 14
drag, startPoint x: 758, startPoint y: 112, endPoint x: 803, endPoint y: 90, distance: 49.3
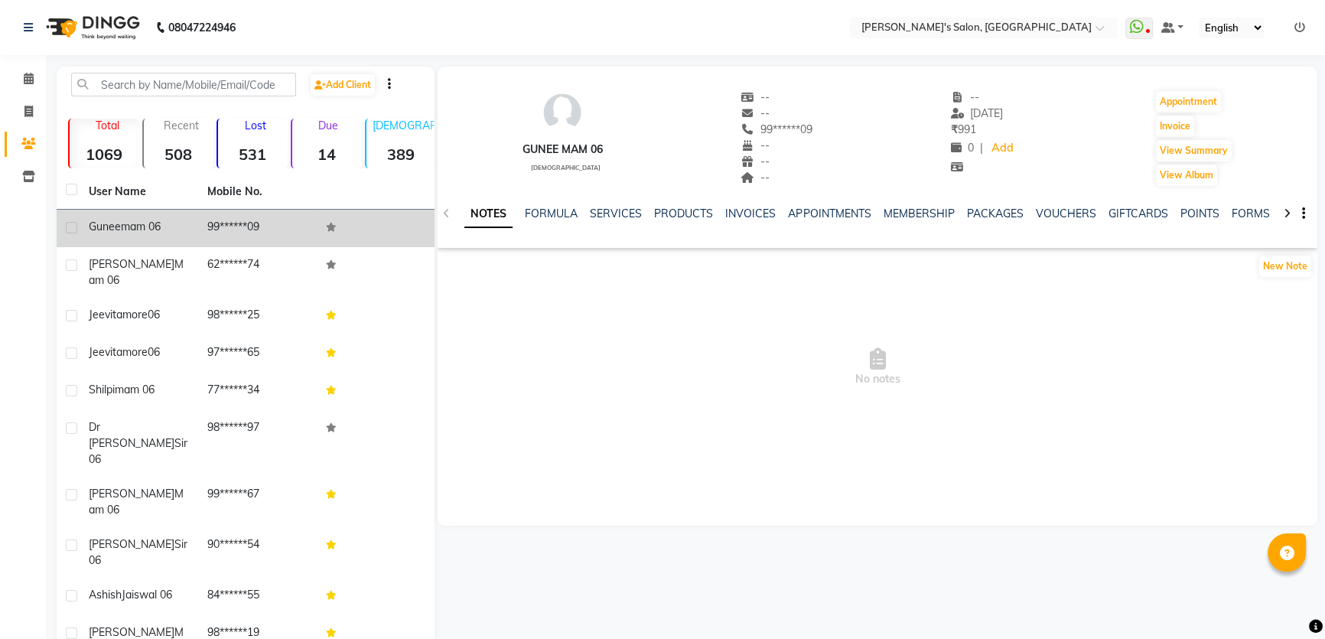
click at [803, 90] on div "--" at bounding box center [777, 98] width 72 height 16
click at [1286, 211] on icon at bounding box center [1287, 213] width 7 height 11
click at [444, 213] on icon at bounding box center [446, 213] width 7 height 11
click at [30, 70] on span at bounding box center [28, 79] width 27 height 18
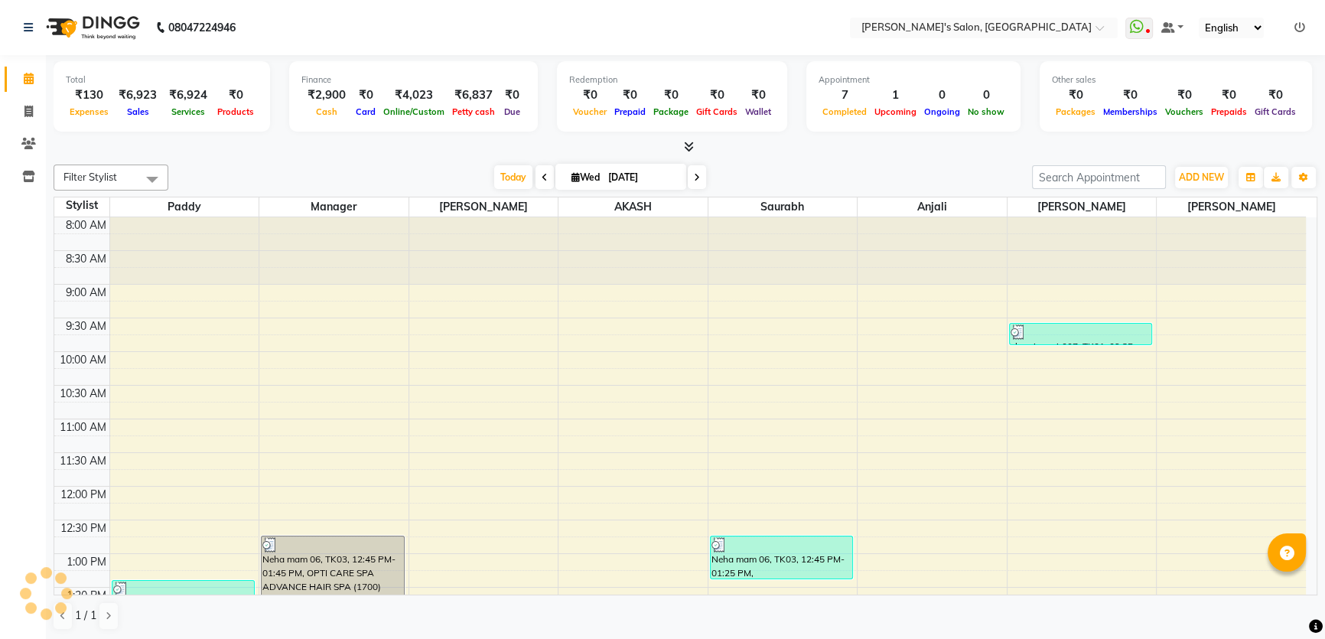
click at [1301, 21] on link at bounding box center [1300, 28] width 11 height 14
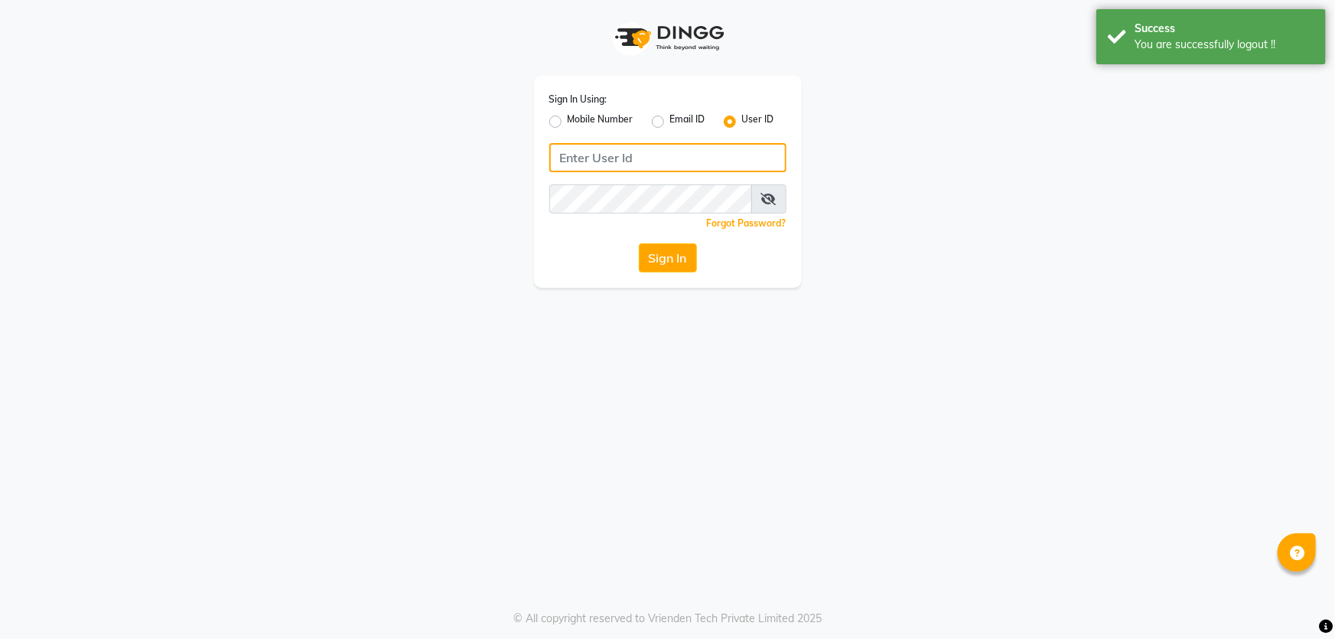
type input "8279543673"
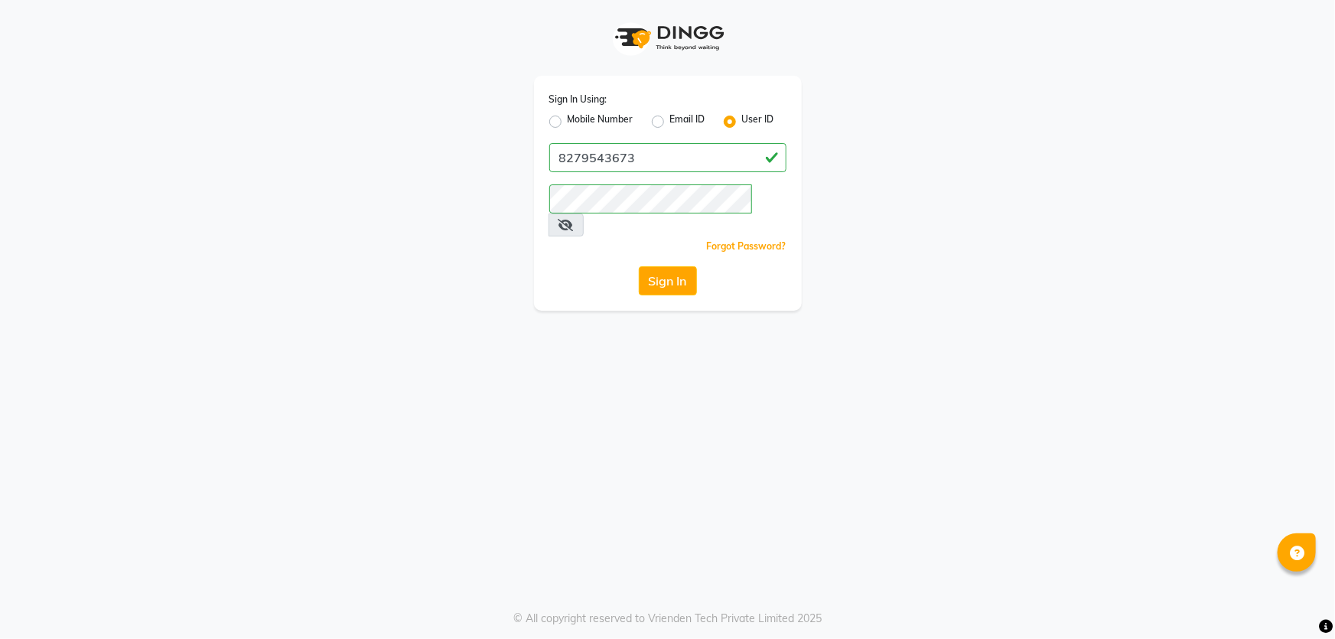
click at [568, 119] on label "Mobile Number" at bounding box center [601, 121] width 66 height 18
click at [568, 119] on input "Mobile Number" at bounding box center [573, 117] width 10 height 10
radio input "true"
radio input "false"
click at [641, 156] on input "Username" at bounding box center [694, 157] width 186 height 29
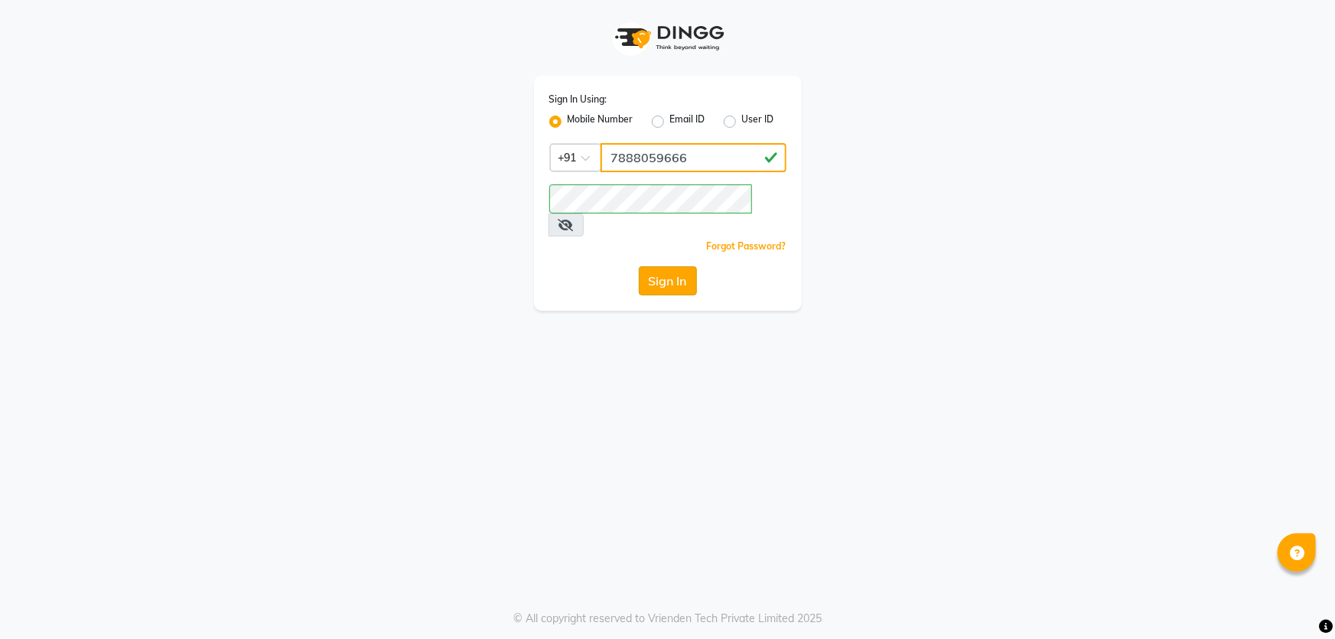
type input "7888059666"
click at [660, 266] on button "Sign In" at bounding box center [668, 280] width 58 height 29
